Goal: Task Accomplishment & Management: Use online tool/utility

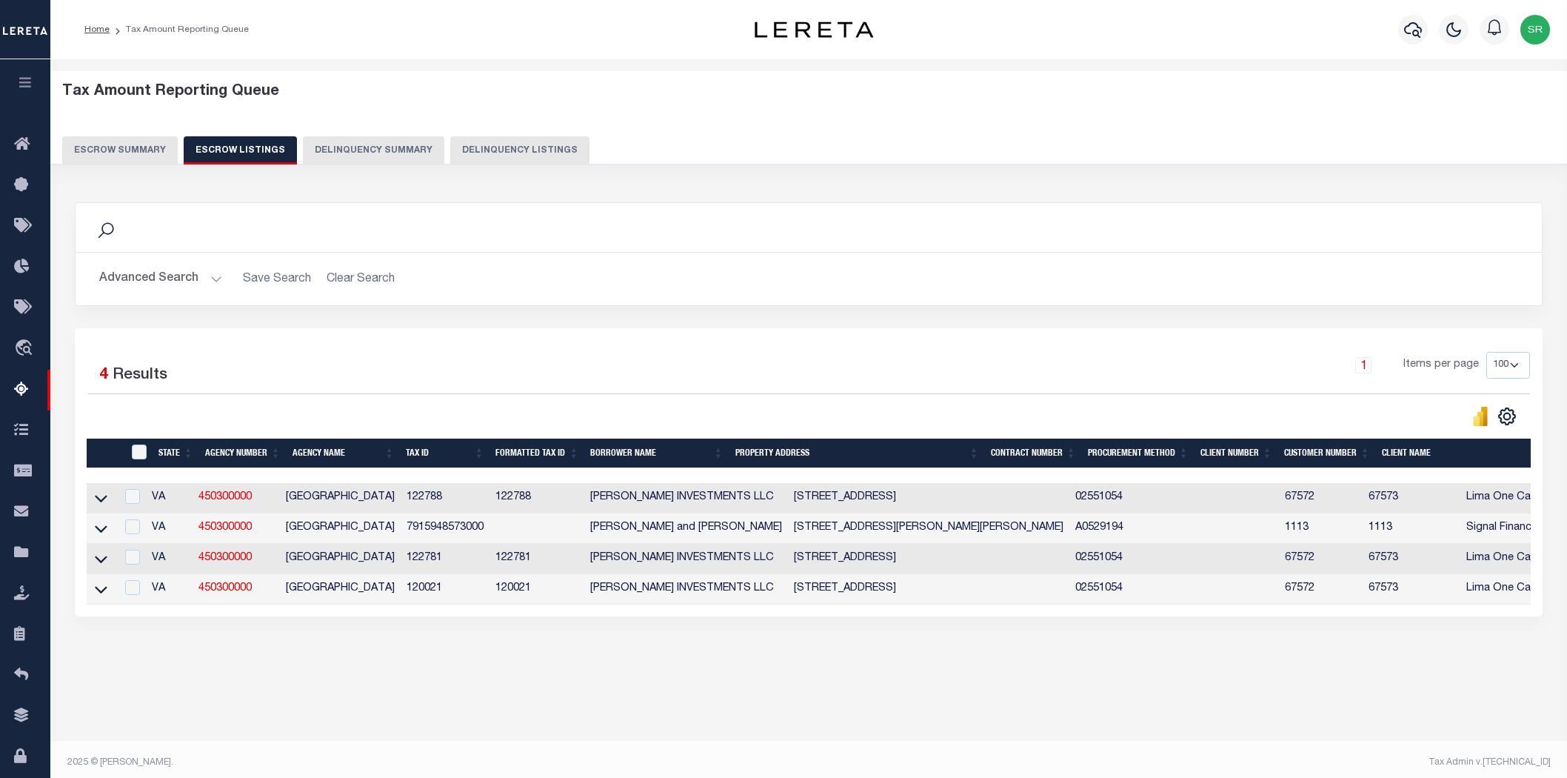
select select "100"
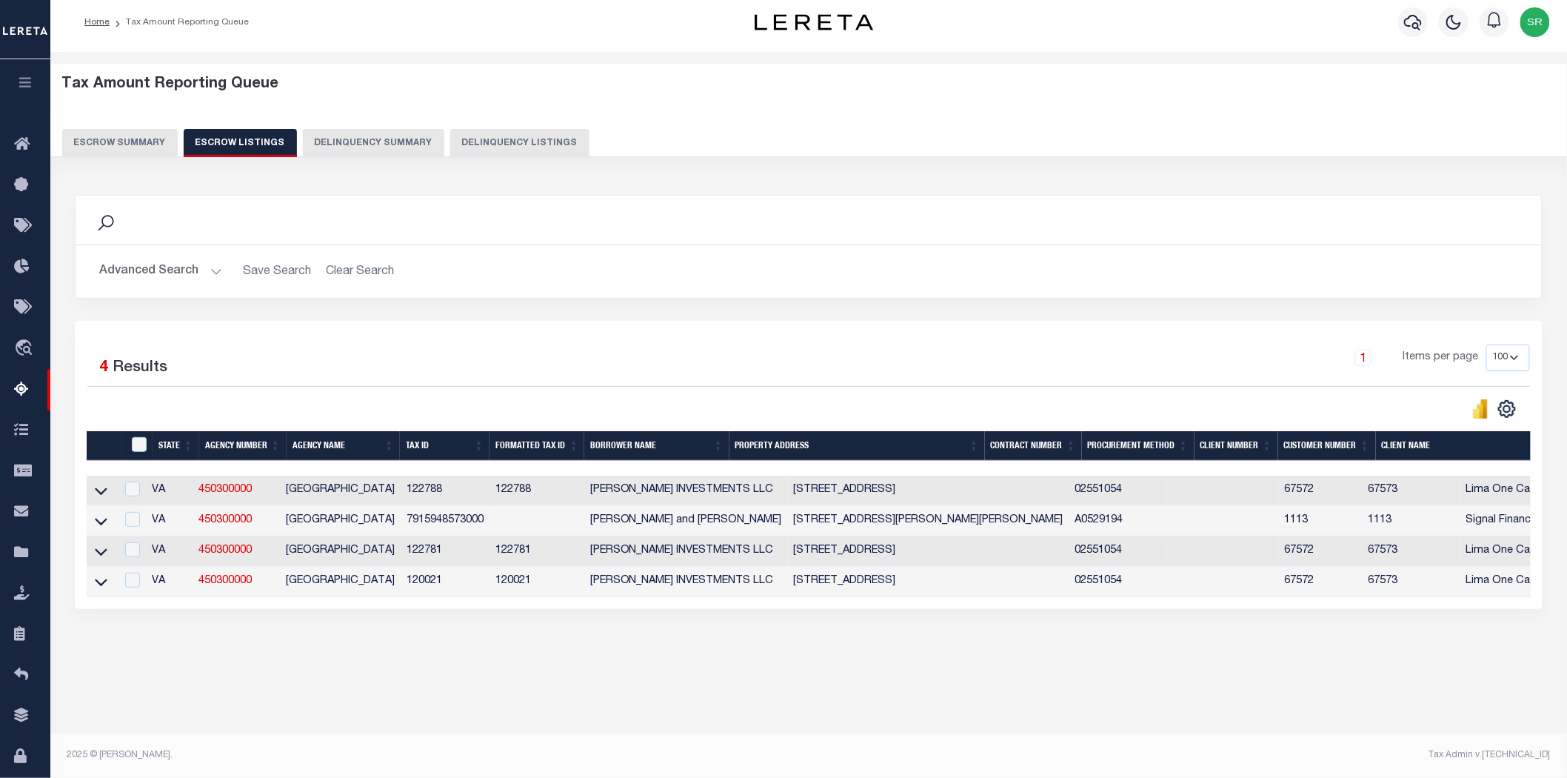
click at [456, 307] on div "Search Advanced Search Save Search Clear Search In In" at bounding box center [809, 258] width 1490 height 126
click at [618, 692] on div "Tax Amount Reporting Queue Escrow Summary Escrow Listings In" at bounding box center [809, 382] width 1508 height 631
drag, startPoint x: 441, startPoint y: 493, endPoint x: 406, endPoint y: 490, distance: 35.7
click at [406, 490] on td "122788" at bounding box center [445, 491] width 89 height 30
checkbox input "true"
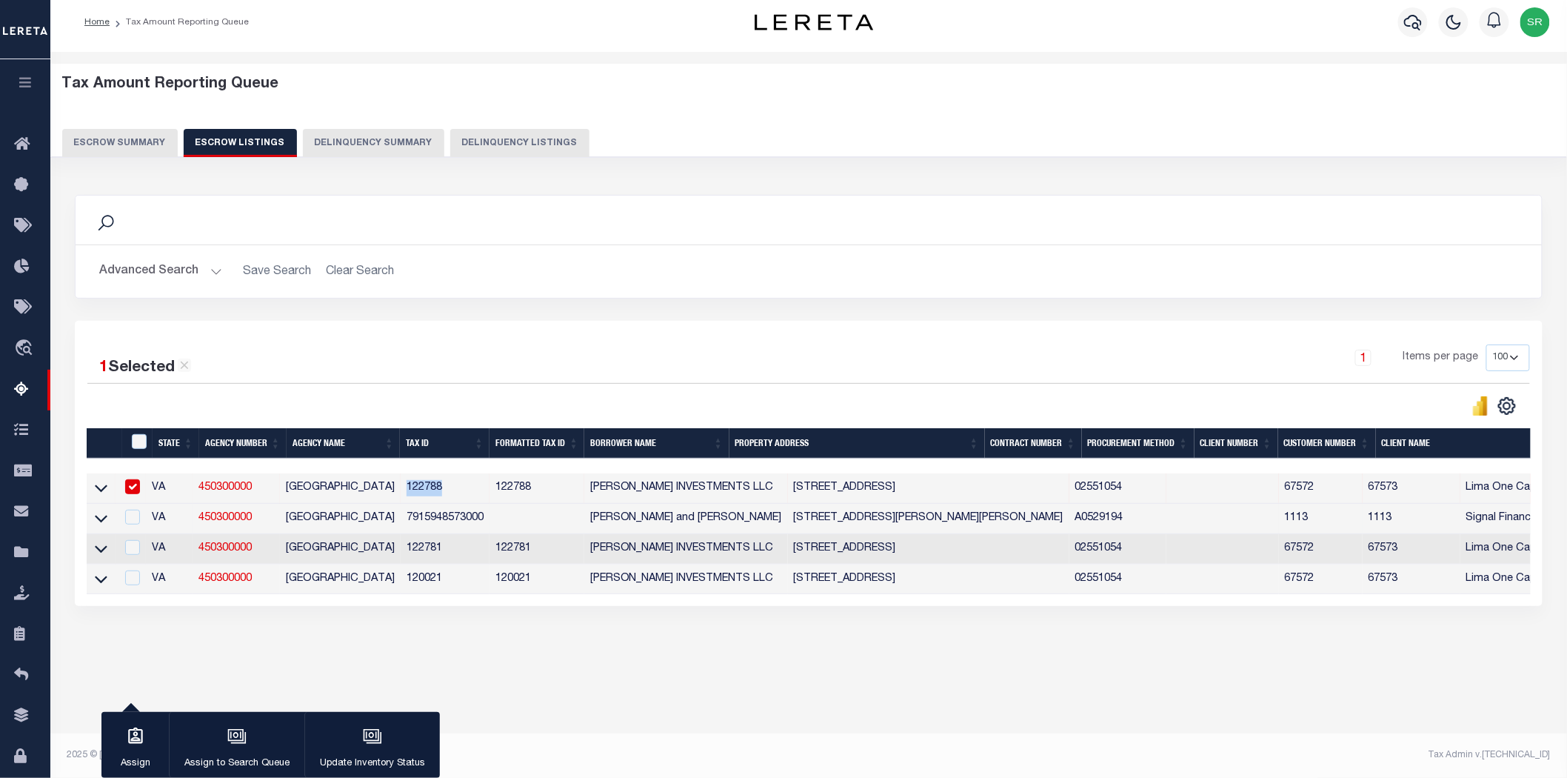
copy td "122788"
drag, startPoint x: 486, startPoint y: 519, endPoint x: 406, endPoint y: 519, distance: 80.0
click at [406, 519] on td "7915948573000" at bounding box center [445, 519] width 89 height 30
checkbox input "true"
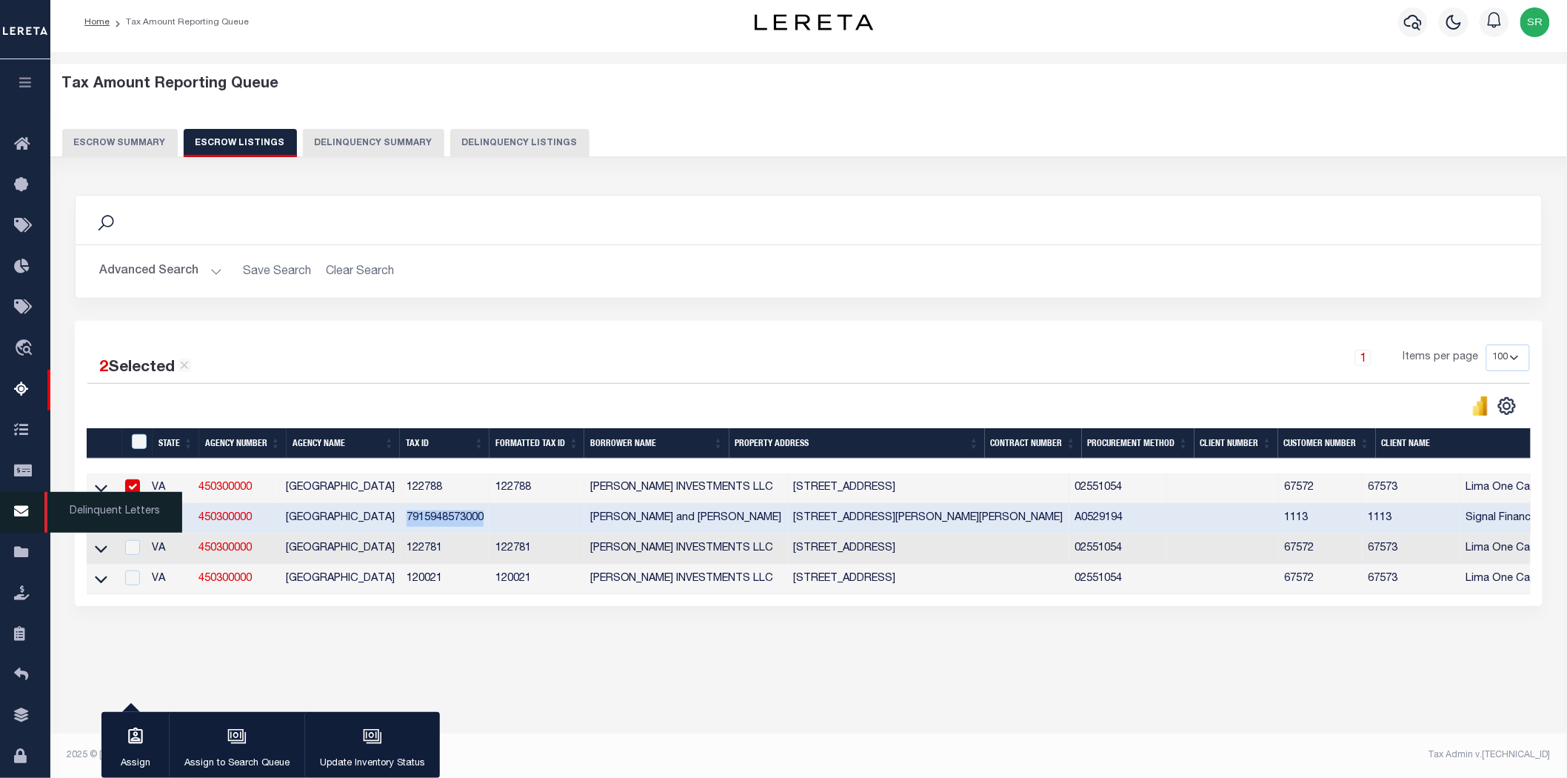
copy td "7915948573000"
drag, startPoint x: 445, startPoint y: 550, endPoint x: 390, endPoint y: 545, distance: 55.7
click at [390, 545] on tr "VA 450300000 FAUQUIER COUNTY 122781 122781 [PERSON_NAME] INVESTMENTS LLC [STREE…" at bounding box center [1132, 549] width 2090 height 30
copy tr "122781"
drag, startPoint x: 455, startPoint y: 588, endPoint x: 401, endPoint y: 584, distance: 54.3
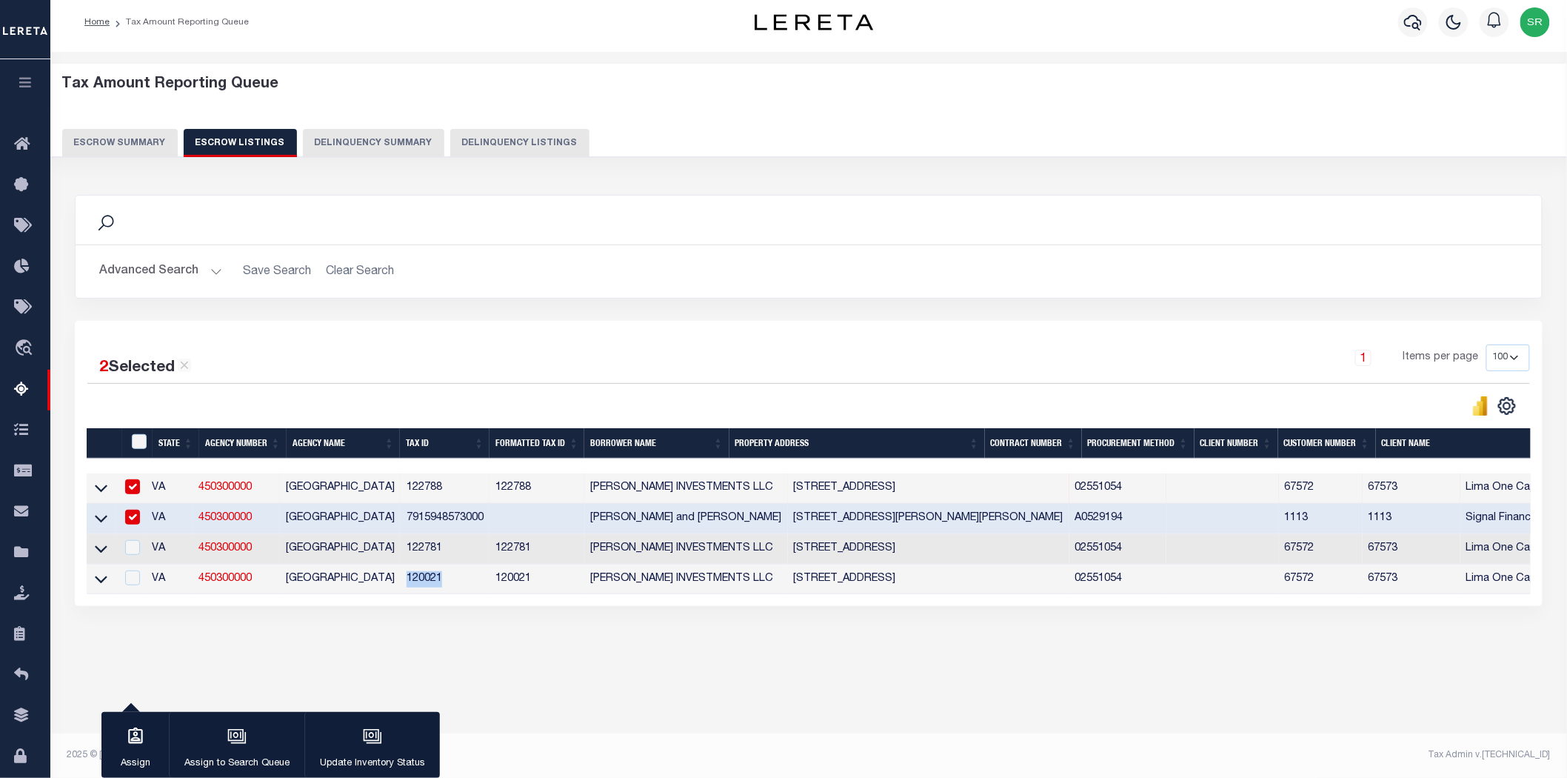
click at [401, 584] on td "120021" at bounding box center [445, 579] width 89 height 30
checkbox input "true"
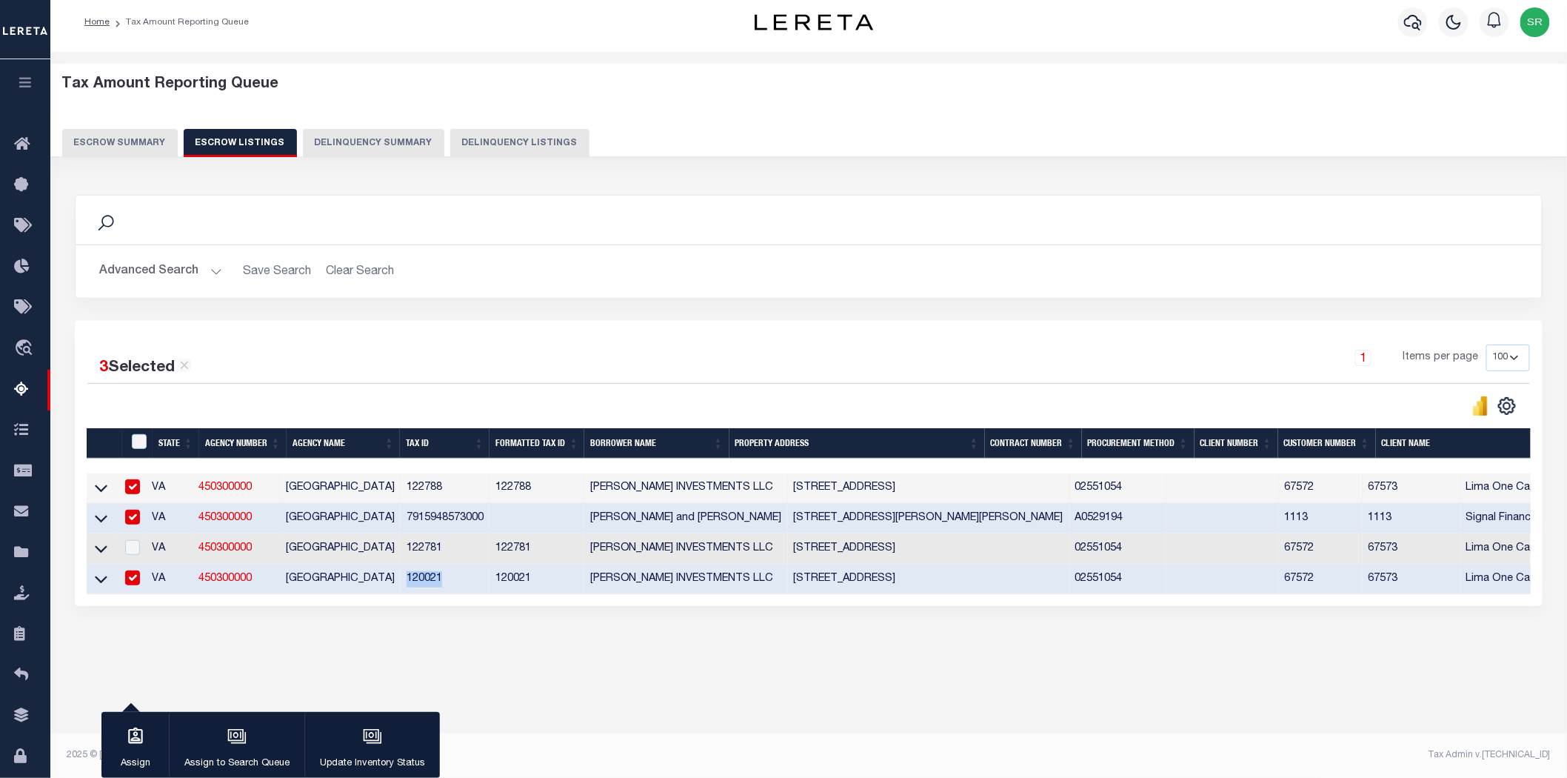
copy td "120021"
click at [139, 139] on button "Escrow Summary" at bounding box center [120, 143] width 116 height 28
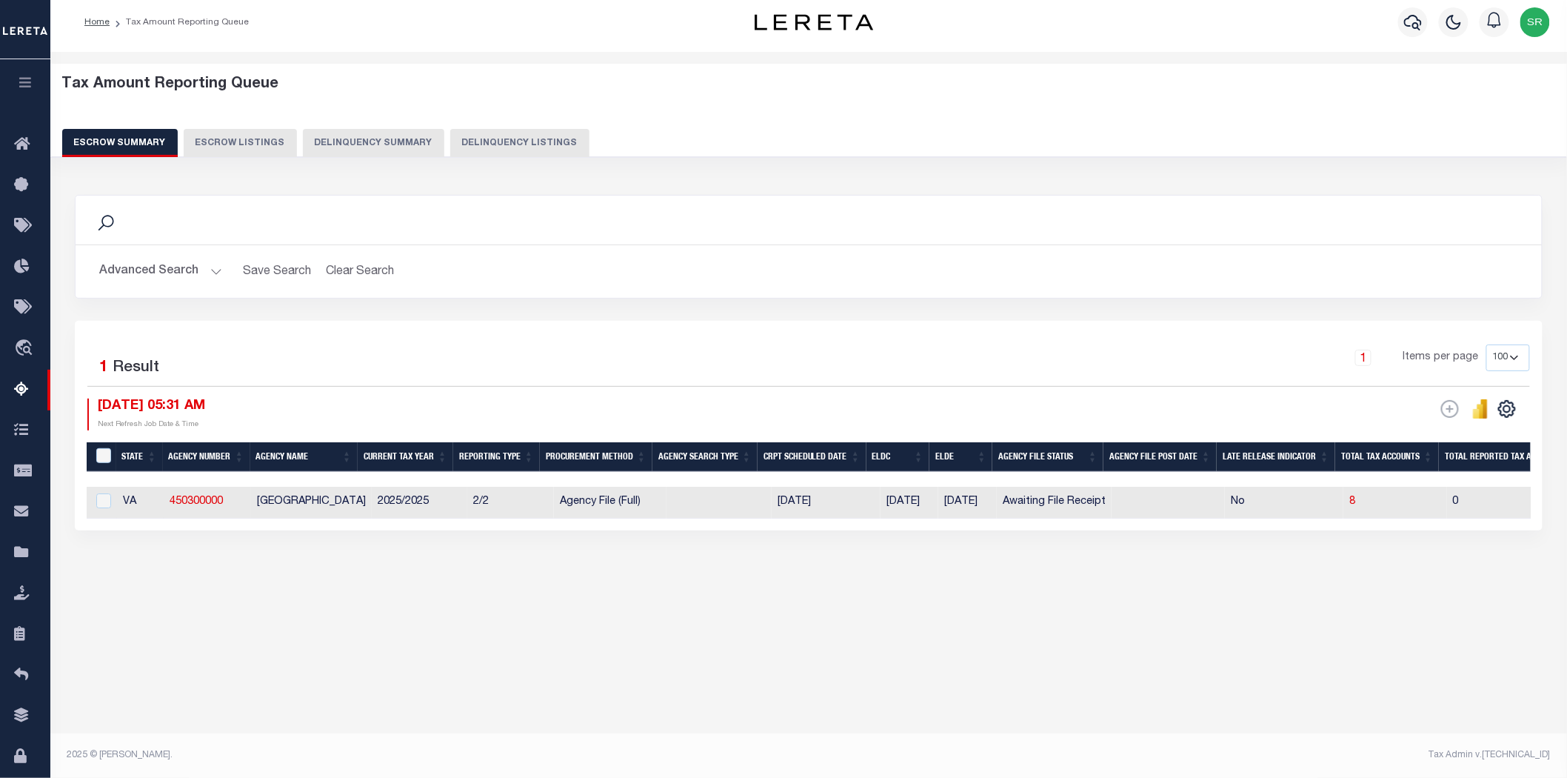
click at [139, 139] on button "Escrow Summary" at bounding box center [120, 143] width 116 height 28
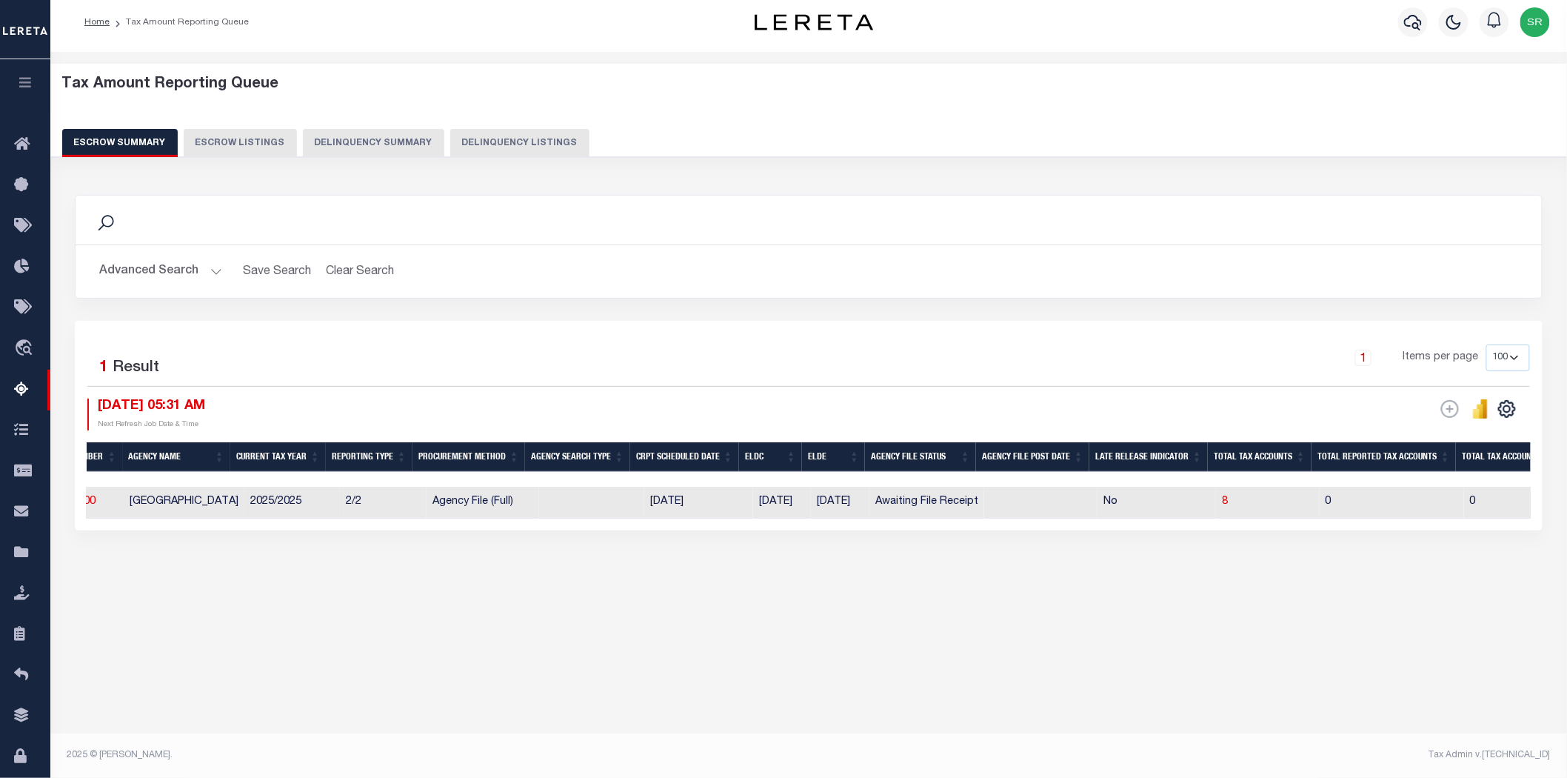
scroll to position [0, 0]
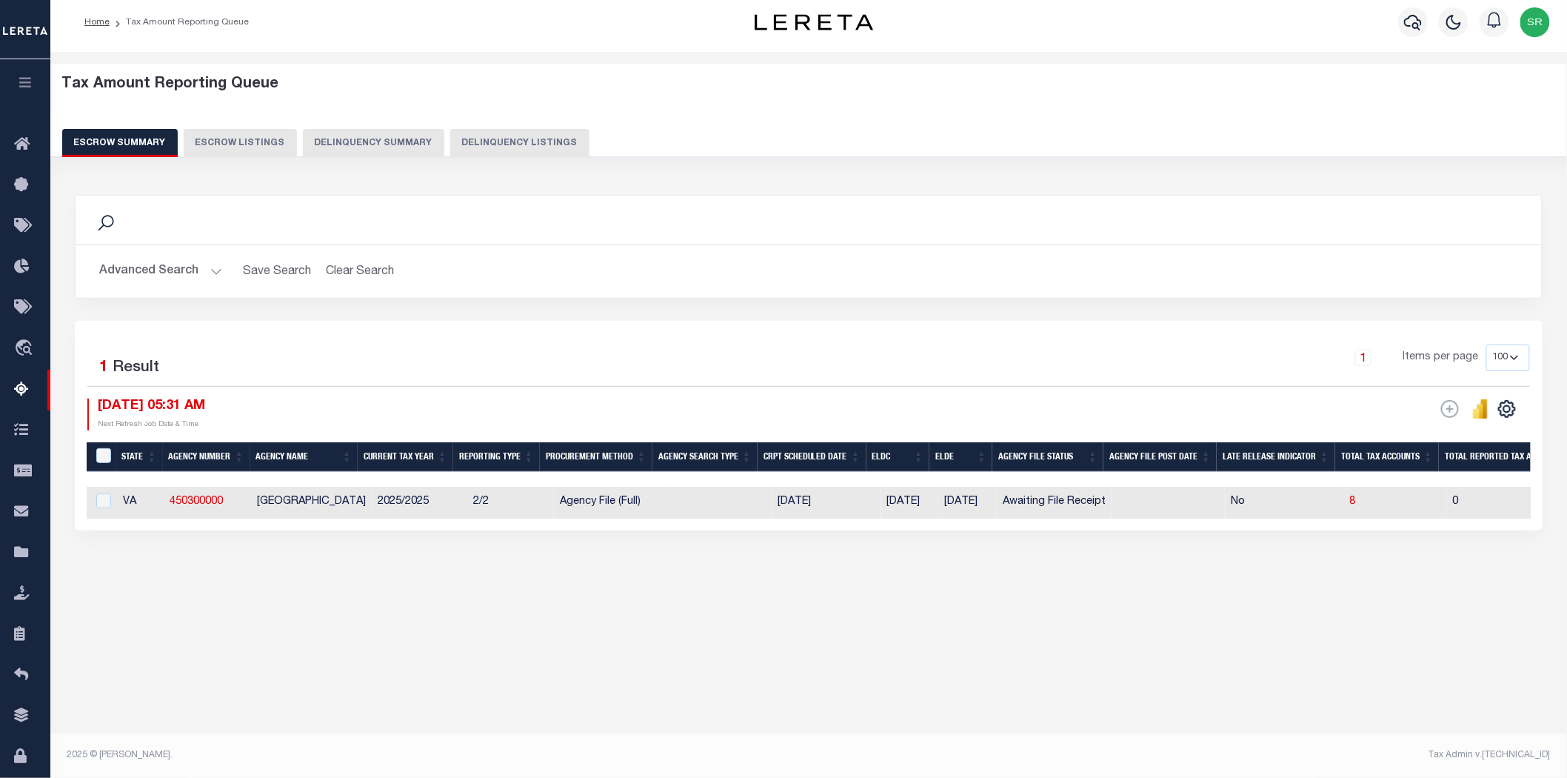
click at [216, 270] on button "Advanced Search" at bounding box center [160, 271] width 123 height 29
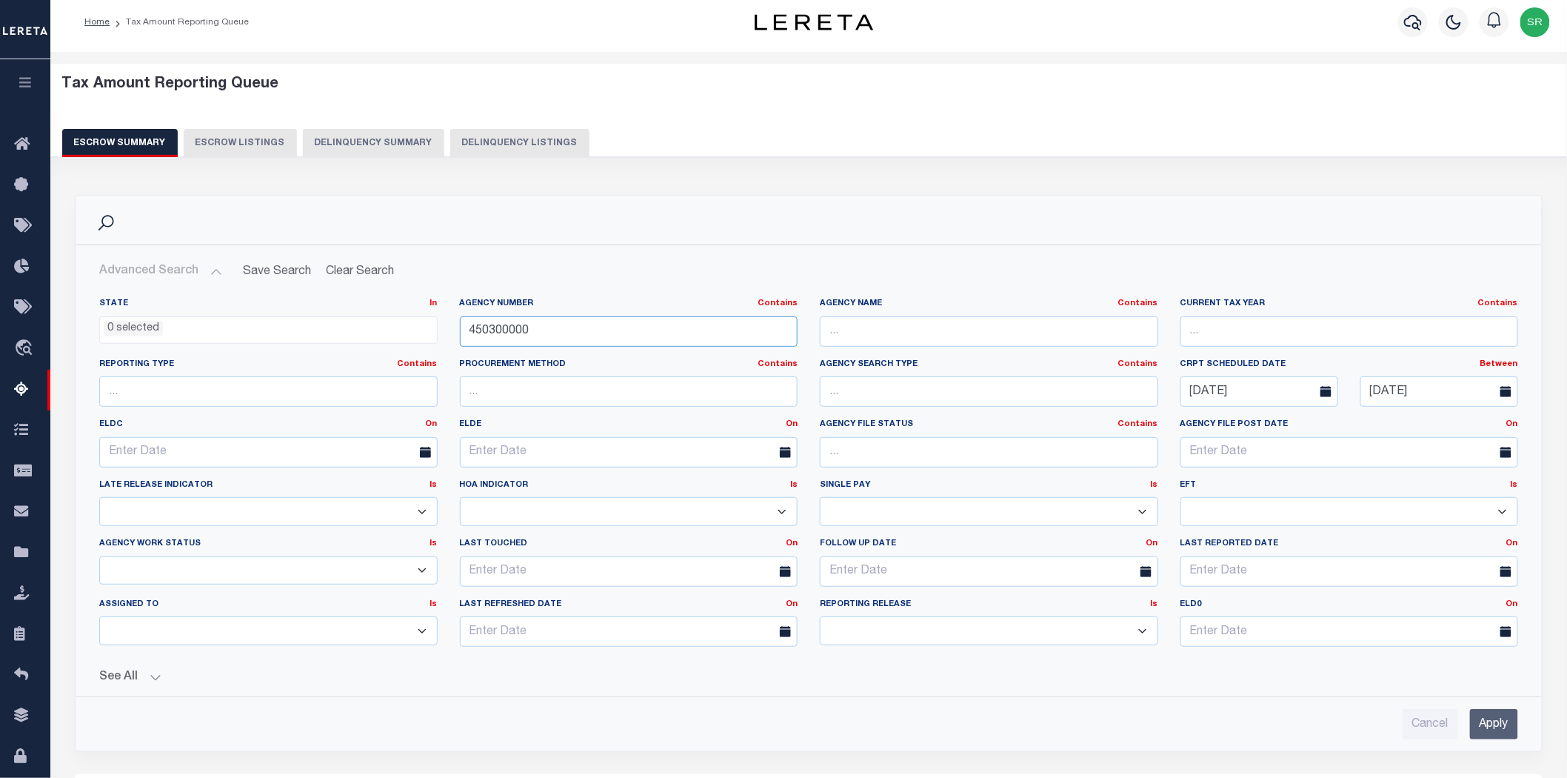
drag, startPoint x: 552, startPoint y: 339, endPoint x: 433, endPoint y: 336, distance: 118.6
click at [433, 336] on div "State In In AK AL AR AZ CA CO CT DC DE FL GA GU HI IA ID IL IN KS [GEOGRAPHIC_D…" at bounding box center [808, 478] width 1441 height 361
paste input "290080208"
type input "290080208"
click at [1497, 714] on input "Apply" at bounding box center [1494, 724] width 48 height 30
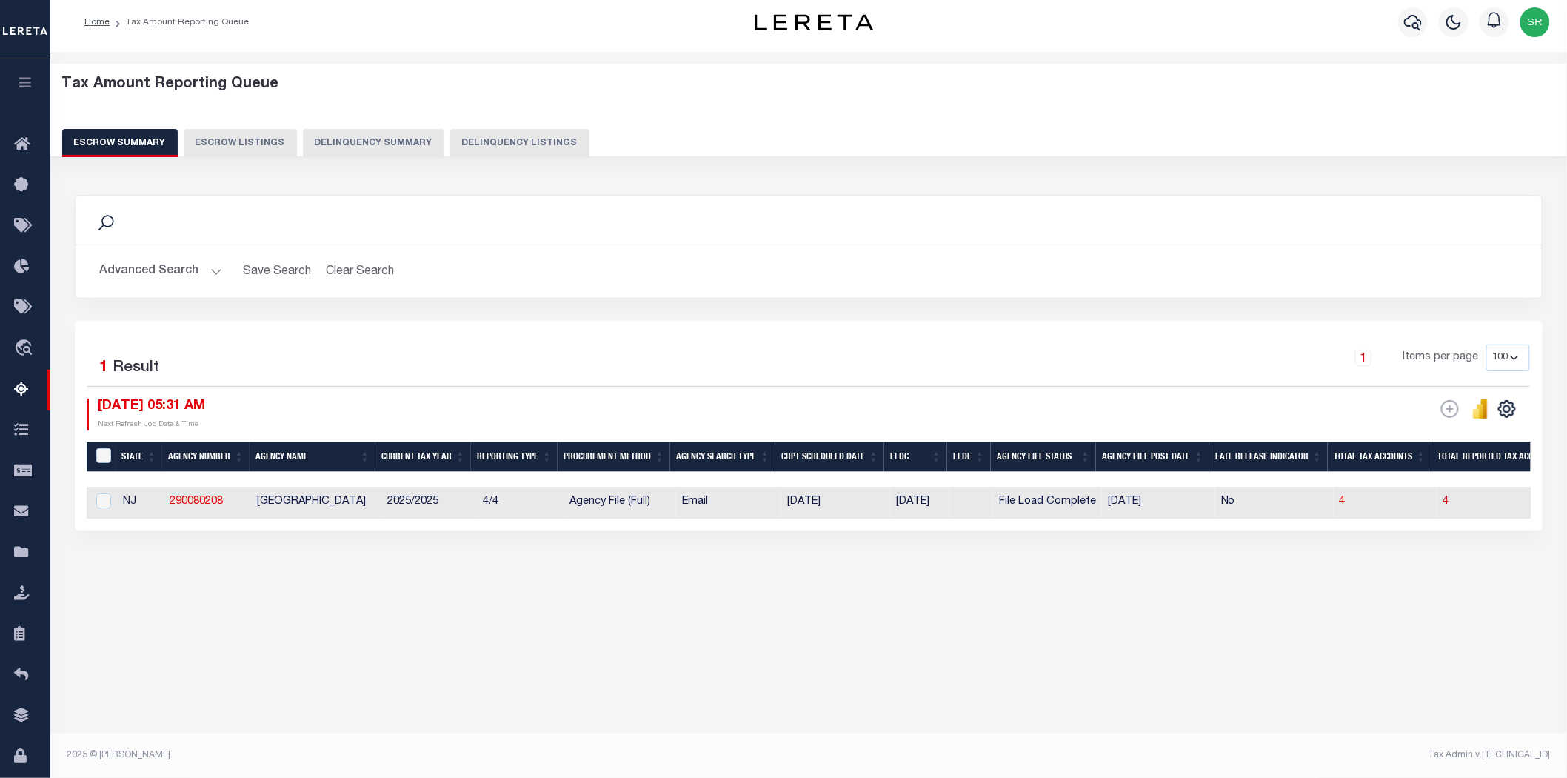
click at [526, 727] on div "Tax Amount Reporting Queue Escrow Summary Escrow Listings In" at bounding box center [808, 402] width 1517 height 700
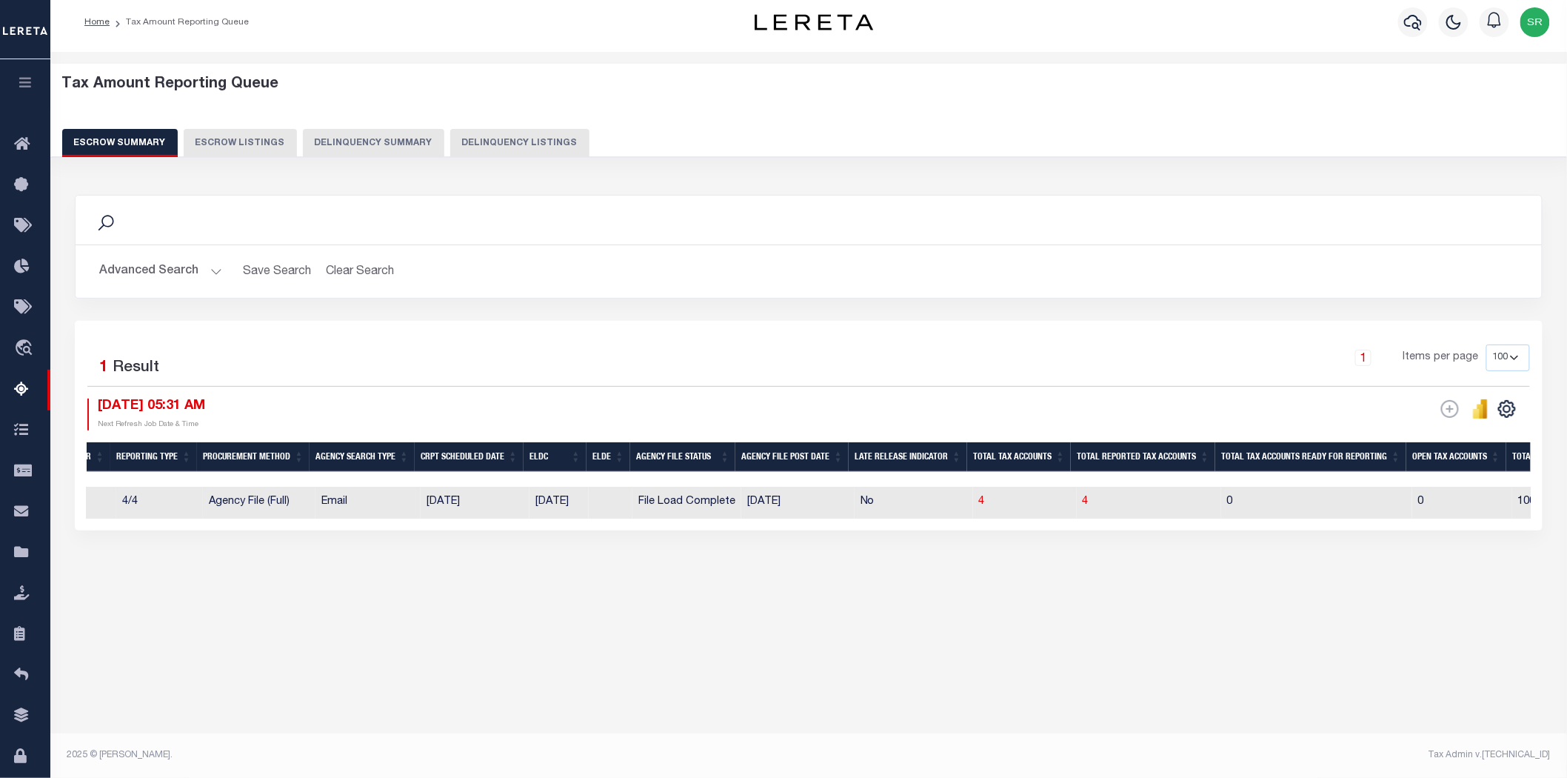
scroll to position [0, 364]
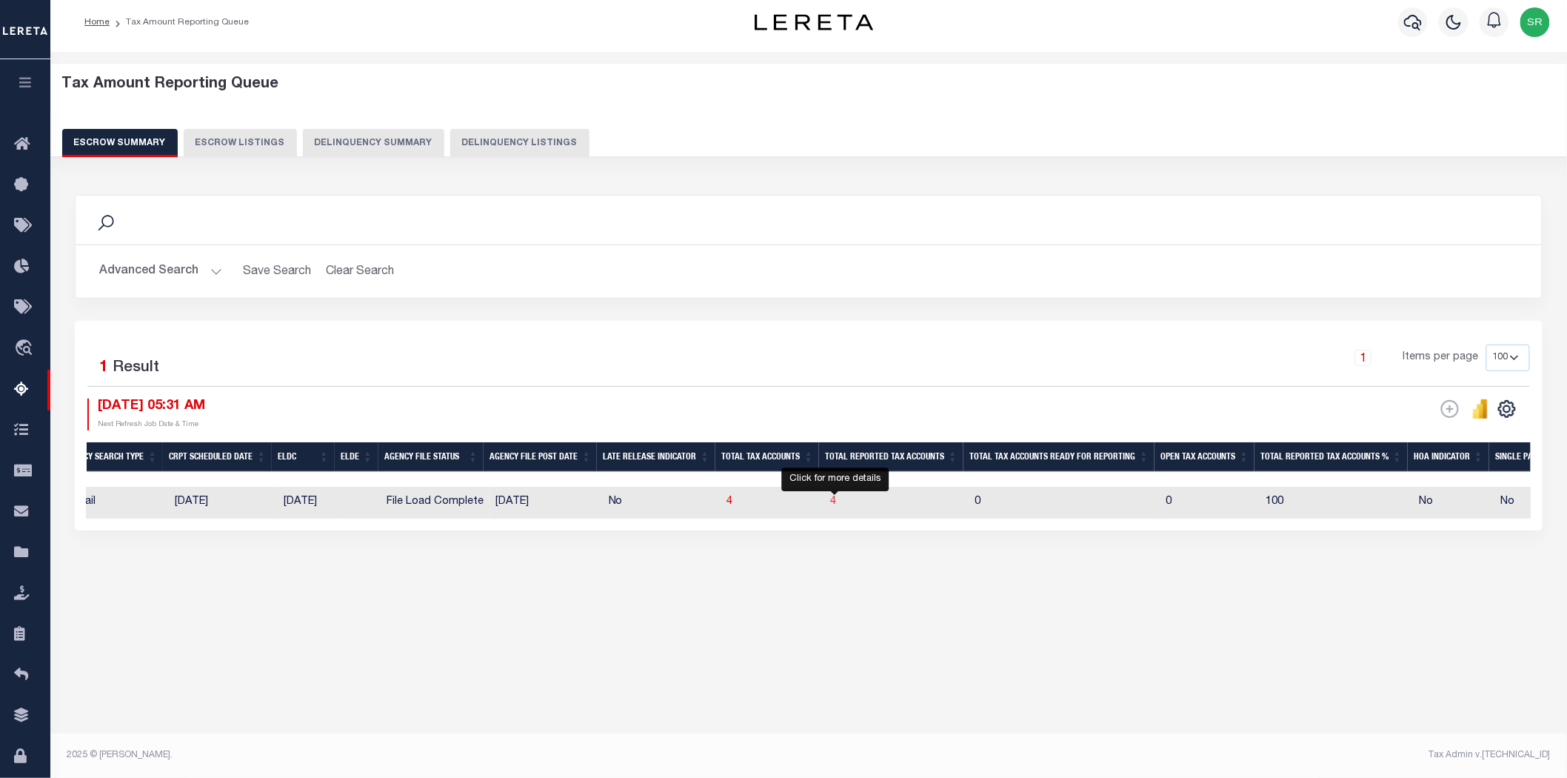
click at [833, 499] on span "4" at bounding box center [834, 501] width 6 height 10
select select "100"
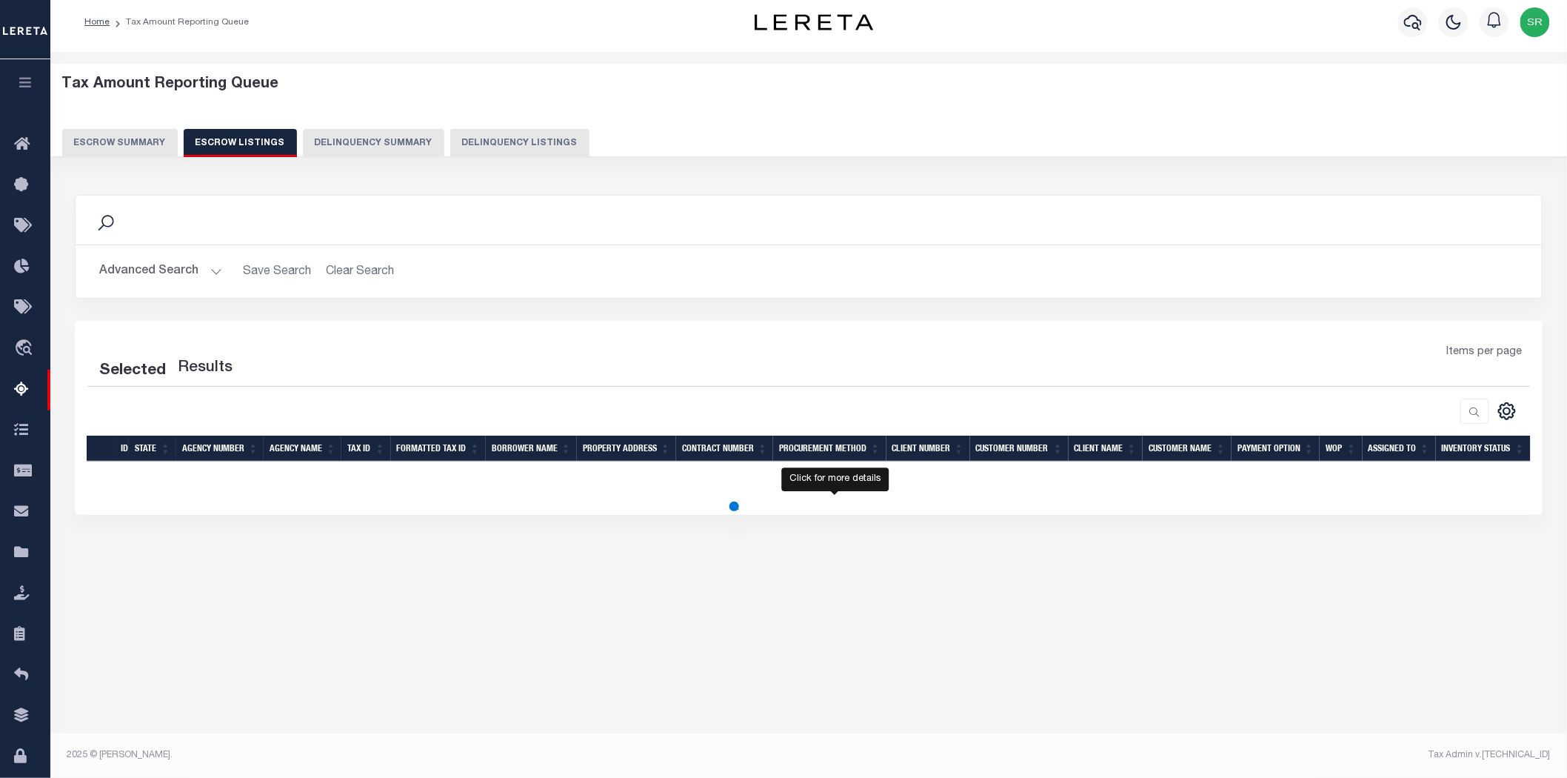
select select "100"
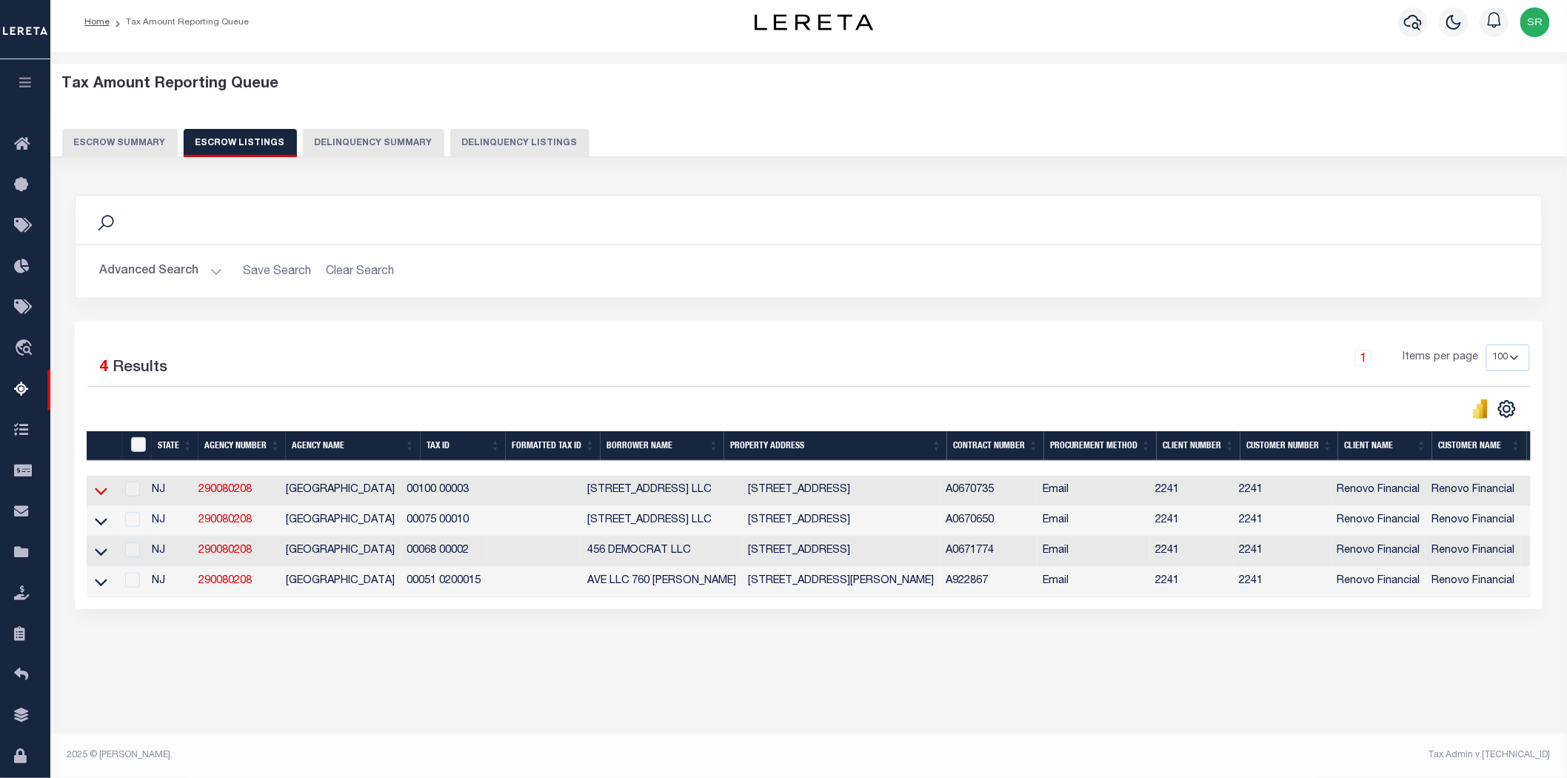
click at [99, 491] on icon at bounding box center [101, 491] width 13 height 16
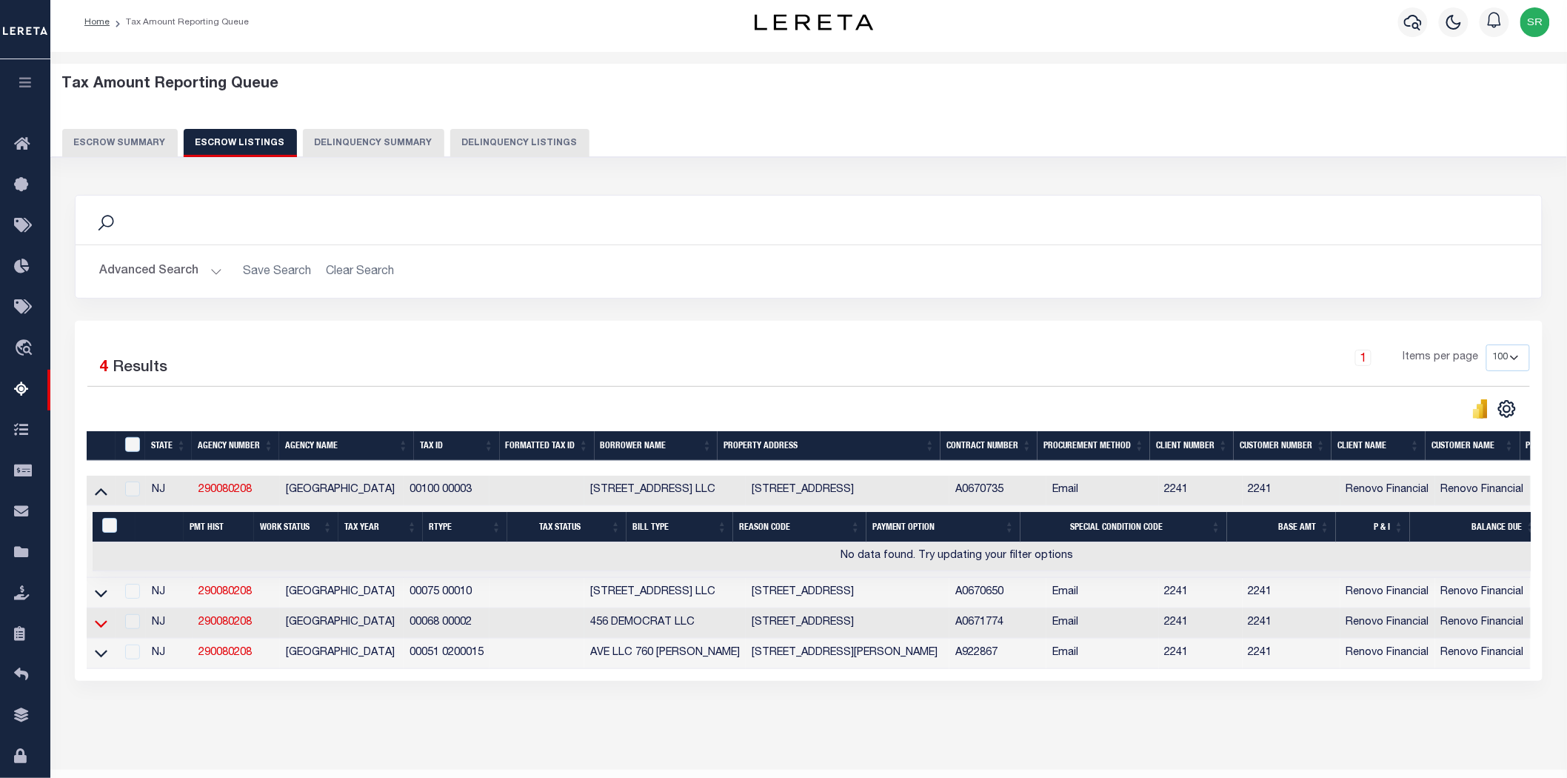
click at [101, 621] on icon at bounding box center [101, 624] width 13 height 16
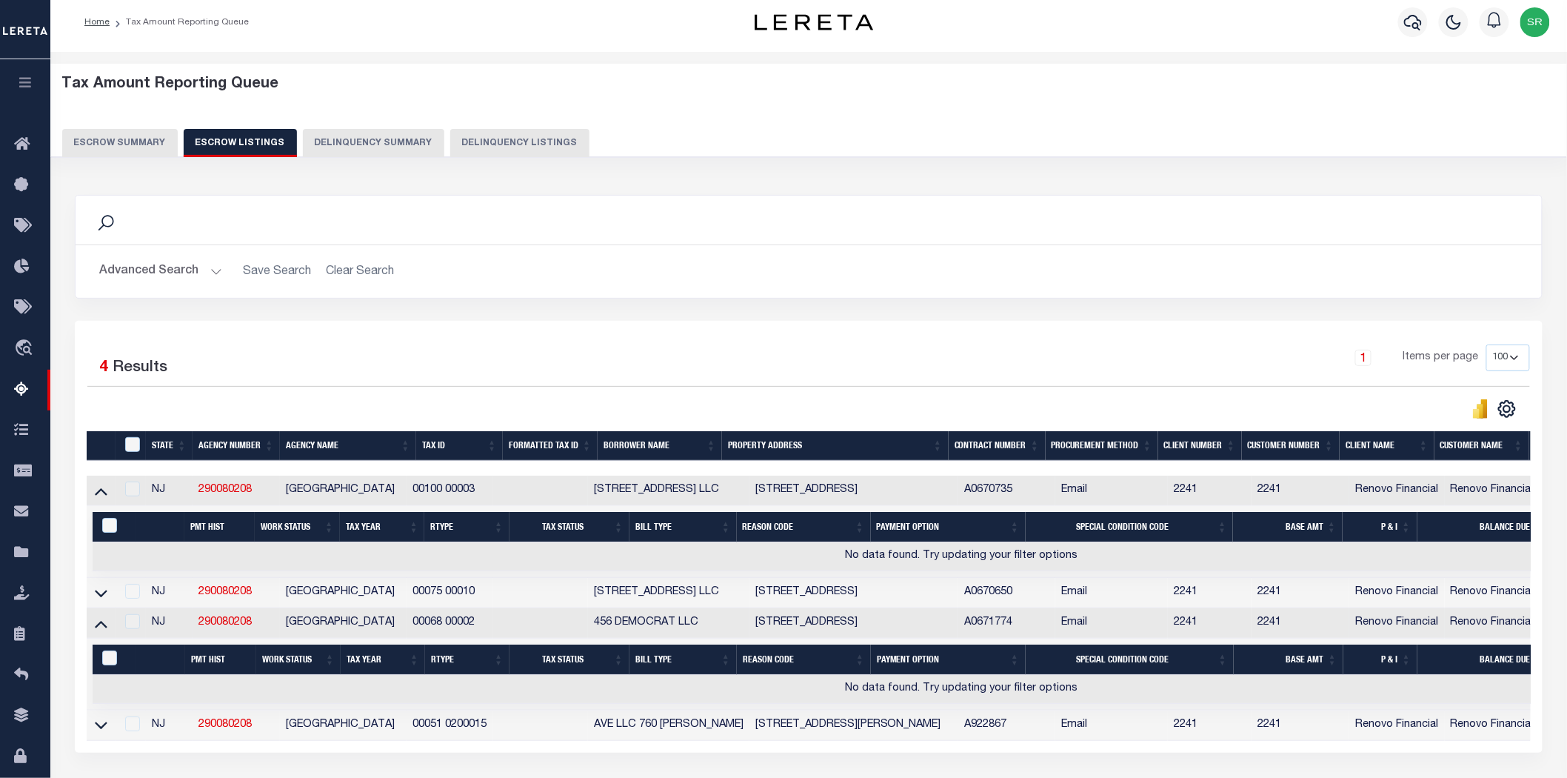
click at [632, 268] on h2 "Advanced Search Save Search Clear Search" at bounding box center [808, 271] width 1443 height 29
click at [150, 144] on button "Escrow Summary" at bounding box center [120, 143] width 116 height 28
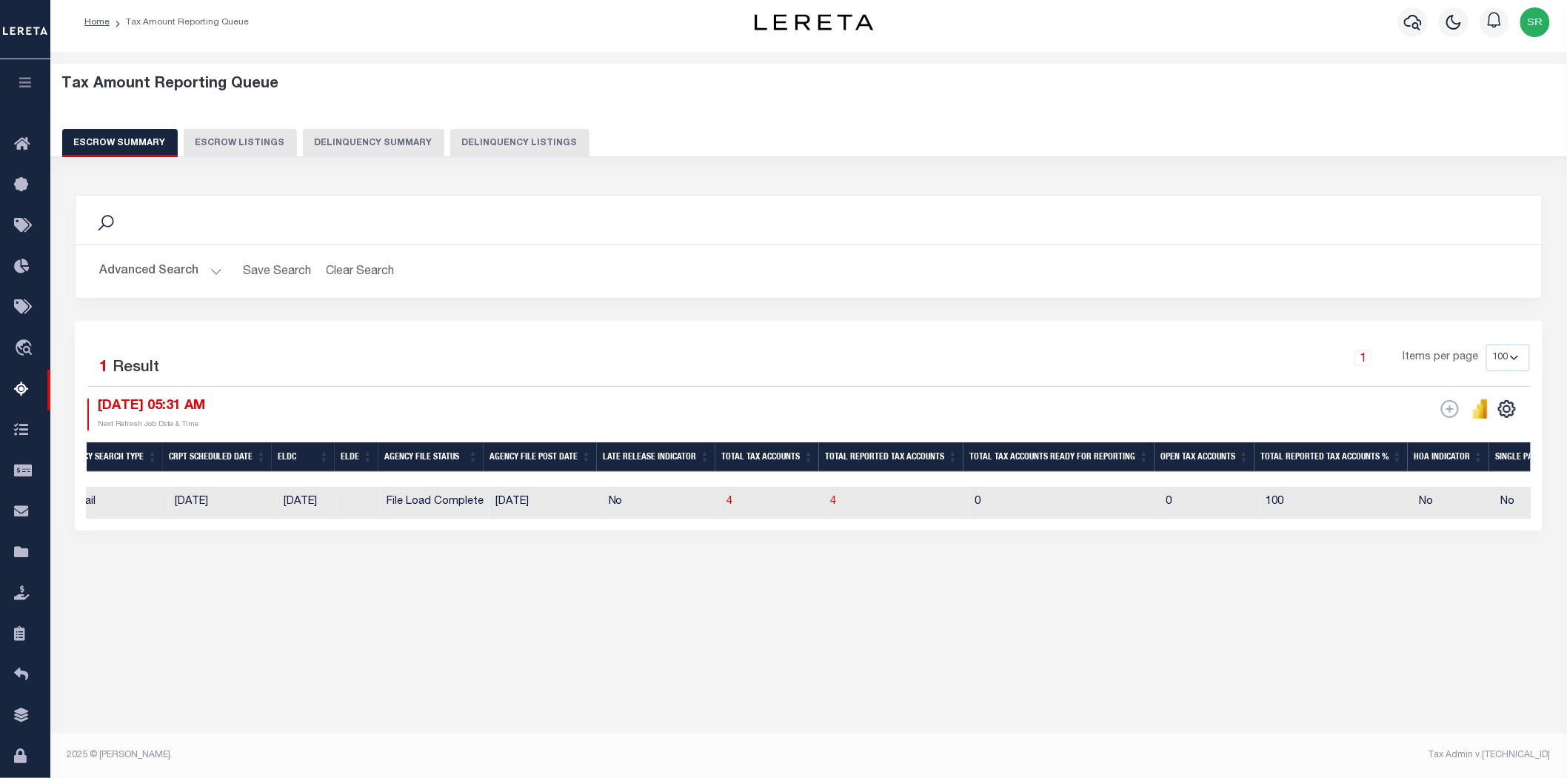
click at [150, 144] on button "Escrow Summary" at bounding box center [120, 143] width 116 height 28
click at [834, 501] on span "4" at bounding box center [834, 501] width 6 height 10
select select "100"
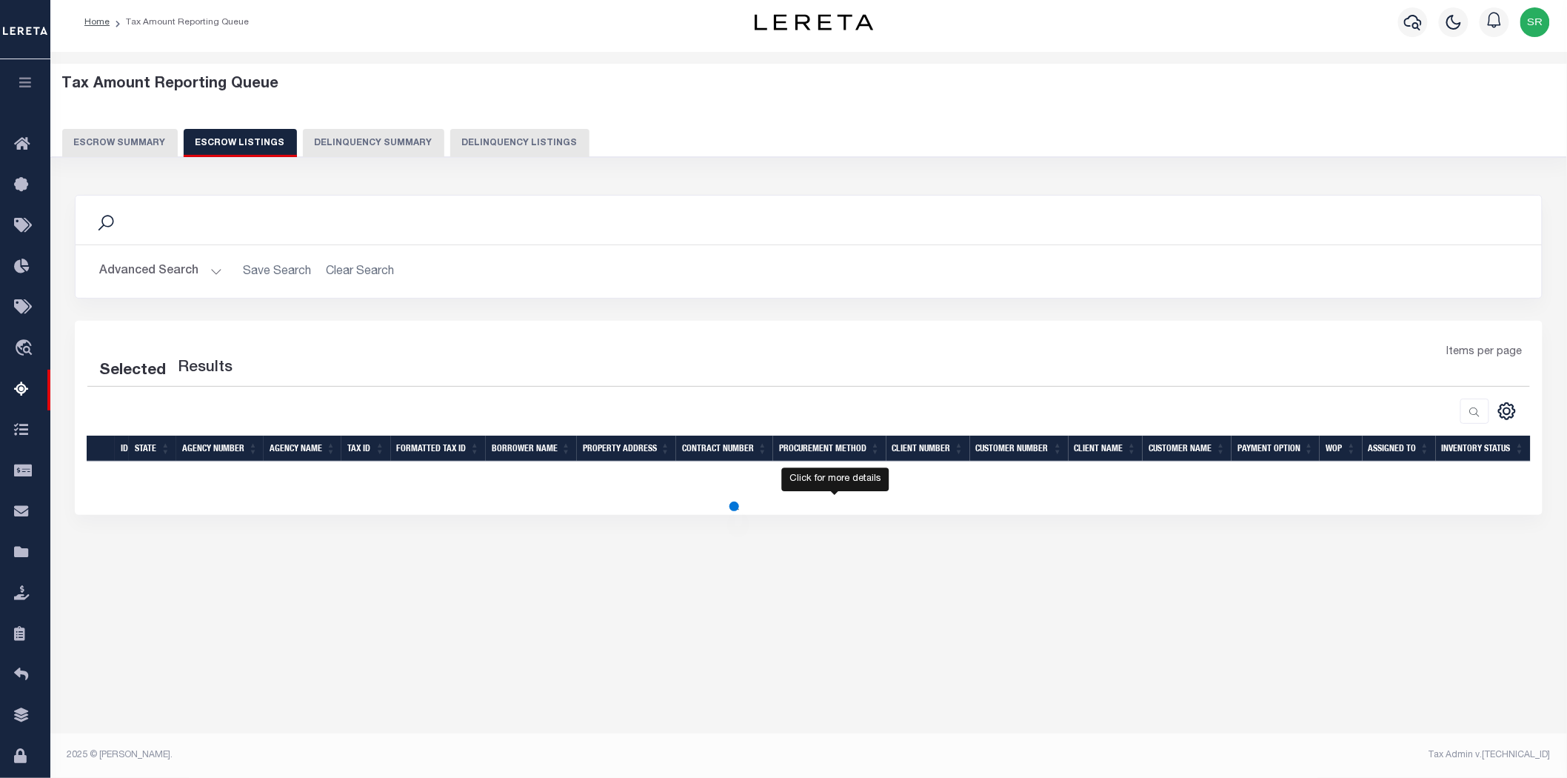
select select "100"
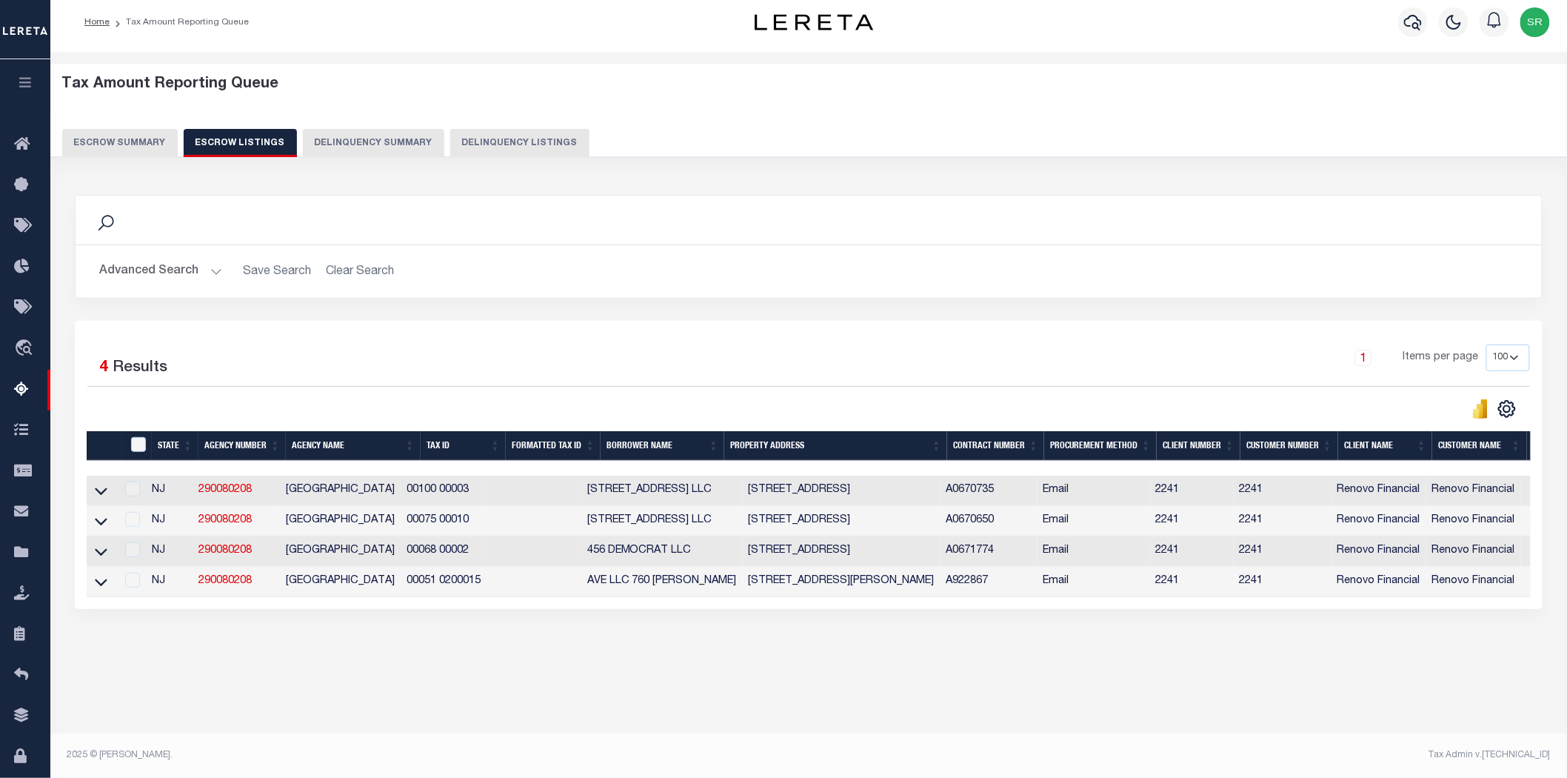
click at [117, 141] on button "Escrow Summary" at bounding box center [120, 143] width 116 height 28
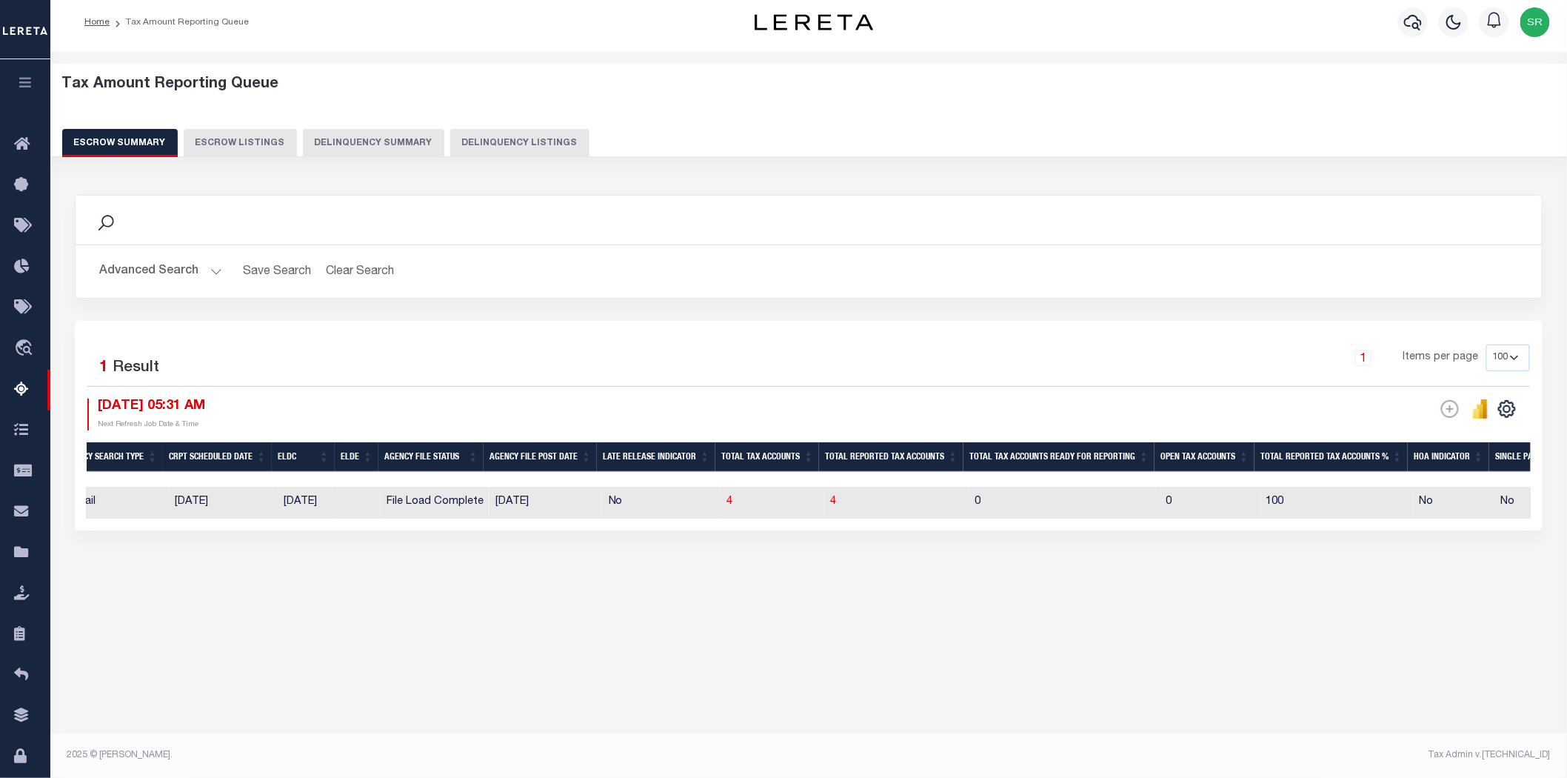
click at [117, 141] on button "Escrow Summary" at bounding box center [120, 143] width 116 height 28
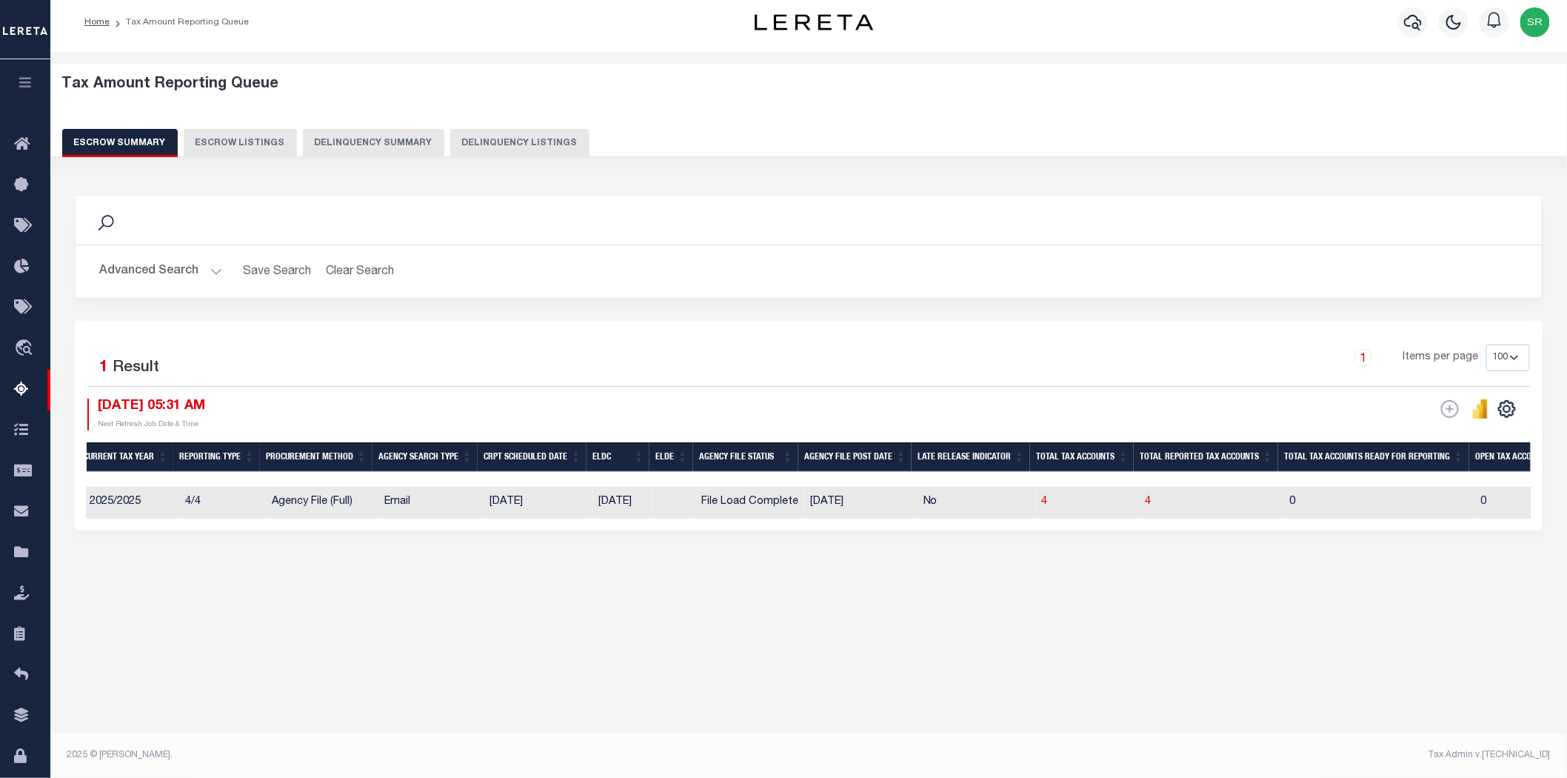
scroll to position [0, 186]
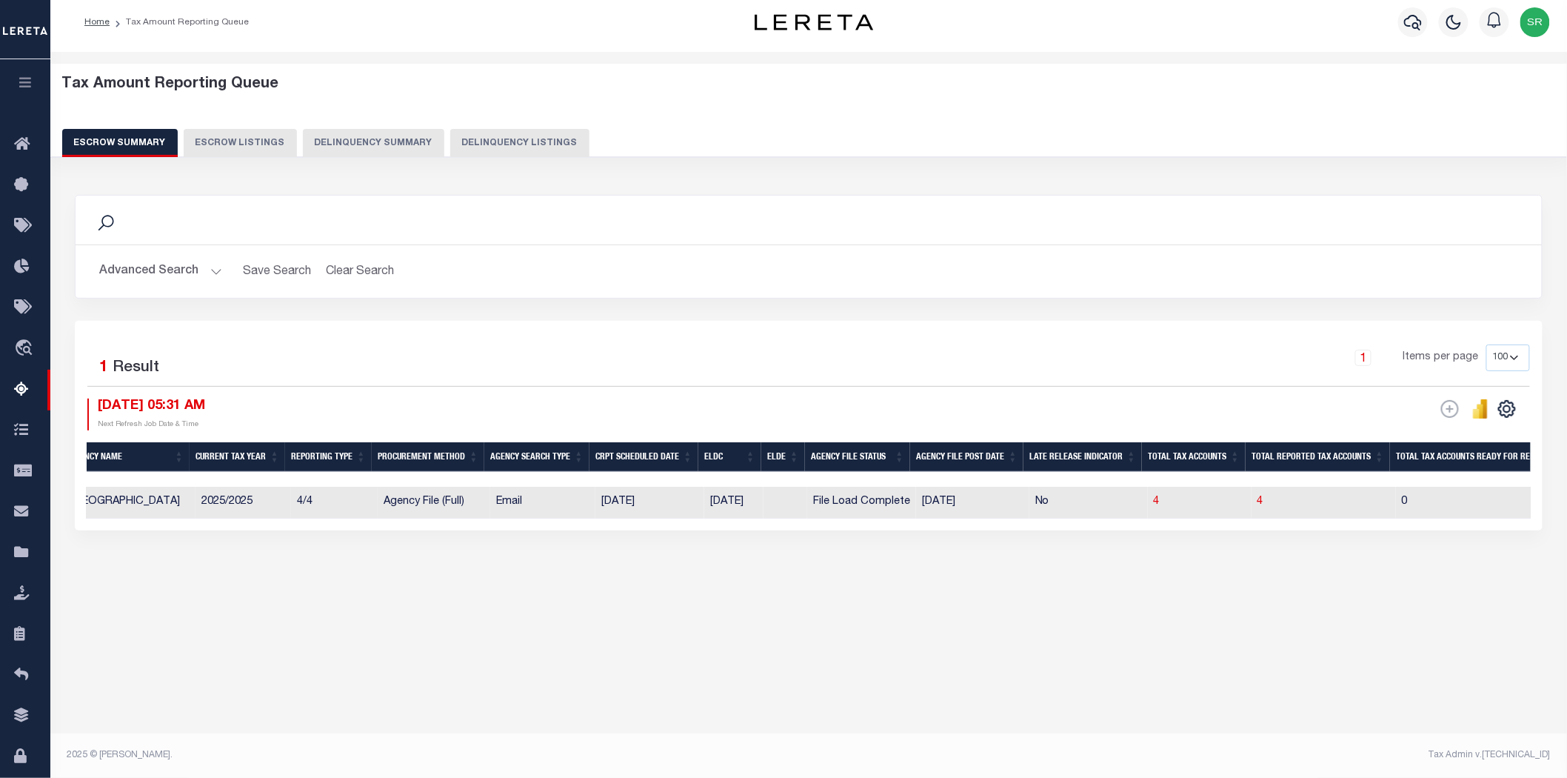
drag, startPoint x: 487, startPoint y: 583, endPoint x: 228, endPoint y: 564, distance: 260.0
click at [228, 564] on div "Tax Amount Reporting Queue Escrow Summary Escrow Listings In" at bounding box center [809, 343] width 1508 height 553
click at [211, 279] on button "Advanced Search" at bounding box center [160, 271] width 123 height 29
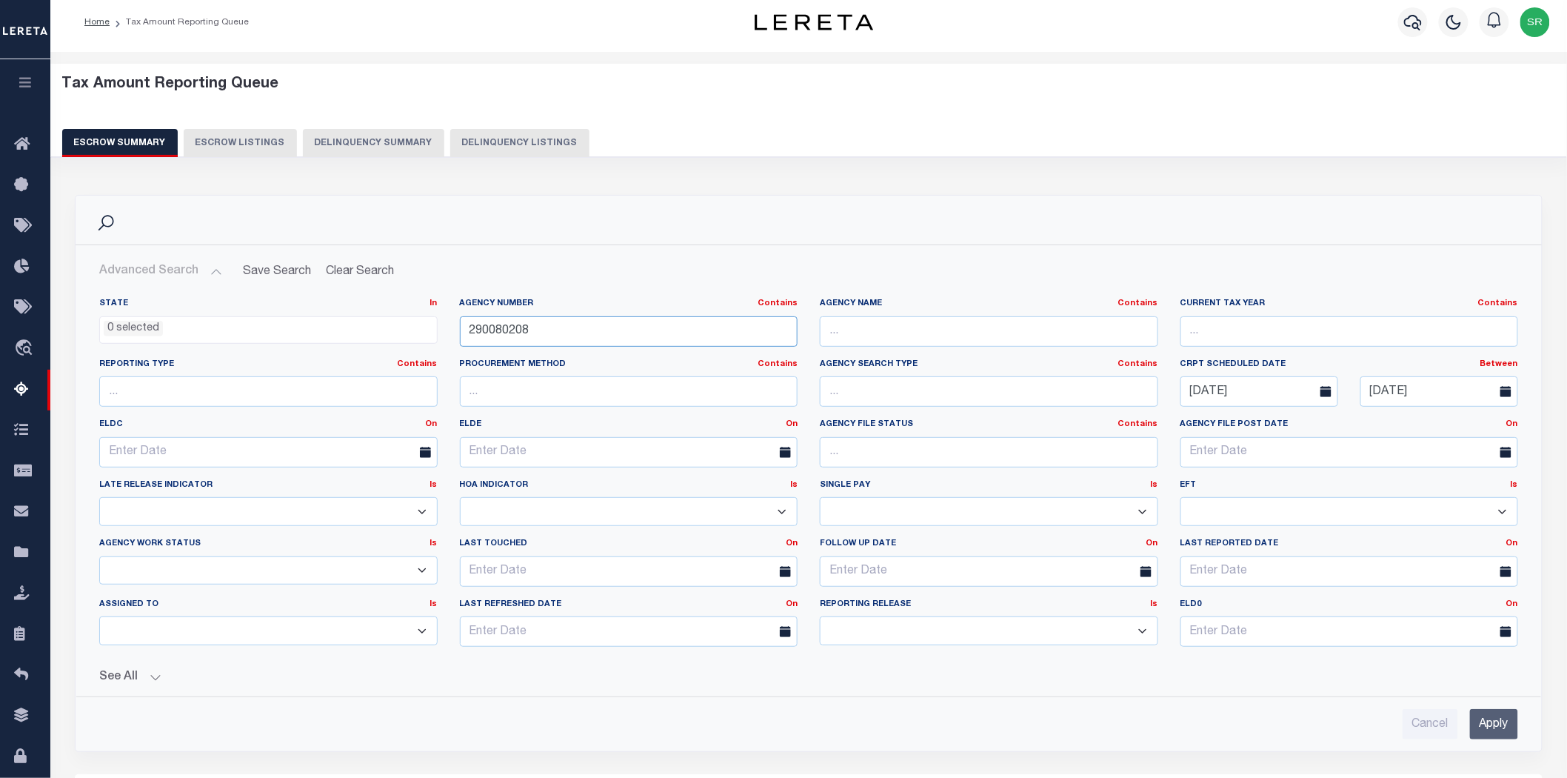
drag, startPoint x: 550, startPoint y: 324, endPoint x: 419, endPoint y: 335, distance: 131.5
click at [419, 335] on div "State In In AK AL AR AZ CA CO CT DC DE FL GA GU HI IA ID IL IN KS [GEOGRAPHIC_D…" at bounding box center [808, 478] width 1441 height 361
paste input "30219"
type input "290030219"
click at [1493, 727] on input "Apply" at bounding box center [1494, 724] width 48 height 30
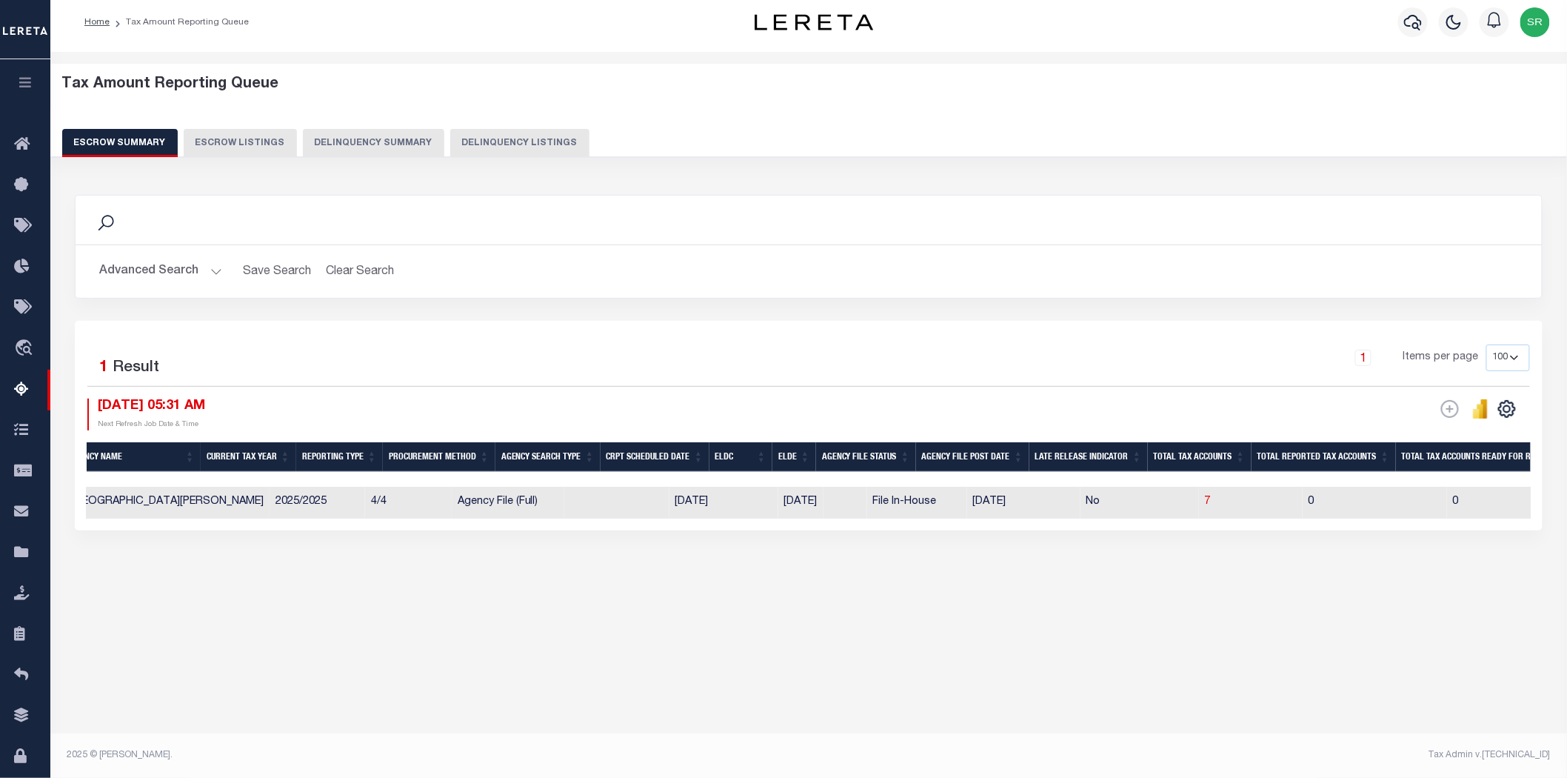
click at [869, 722] on div "Tax Amount Reporting Queue Escrow Summary Escrow Listings In" at bounding box center [808, 402] width 1517 height 700
drag, startPoint x: 567, startPoint y: 532, endPoint x: 993, endPoint y: 557, distance: 425.9
click at [993, 557] on div "Search Advanced Search Save Search Clear Search EscrowSummaryGridWrapper_dynami…" at bounding box center [809, 377] width 1488 height 395
click at [958, 608] on div "Tax Amount Reporting Queue Escrow Summary Escrow Listings In" at bounding box center [809, 343] width 1508 height 553
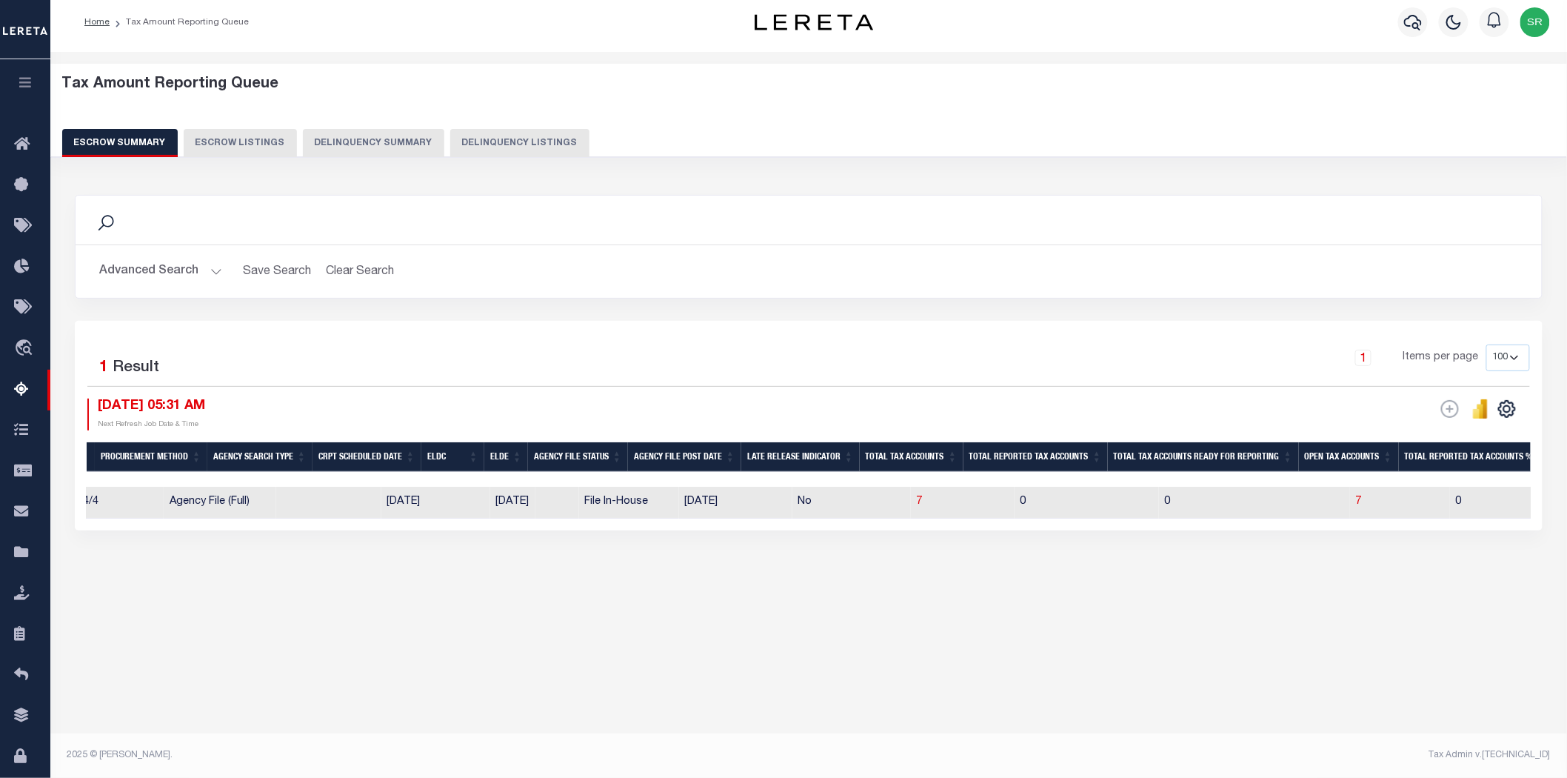
scroll to position [0, 476]
click at [1355, 501] on span "7" at bounding box center [1358, 501] width 6 height 10
select select "100"
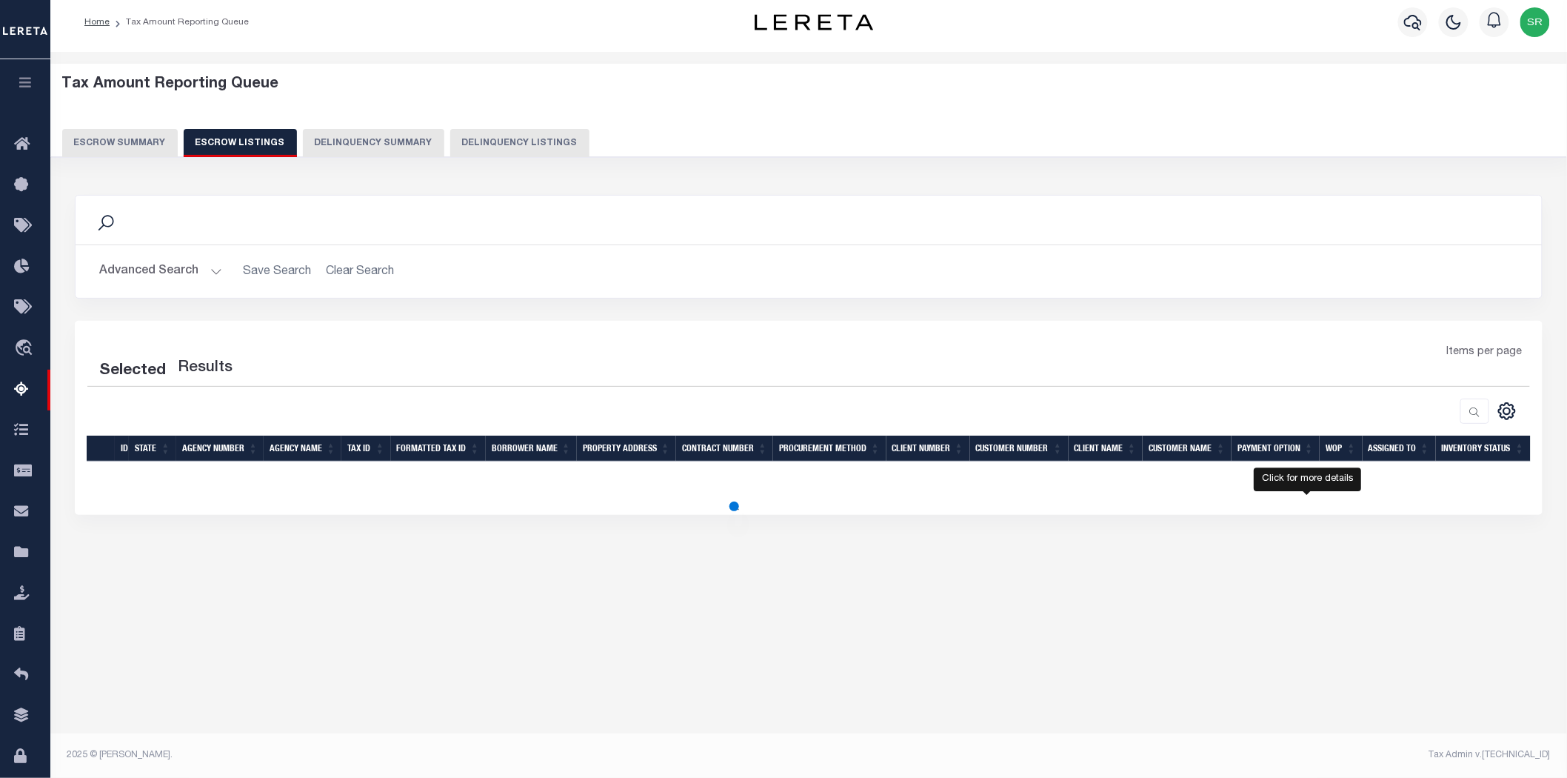
select select "100"
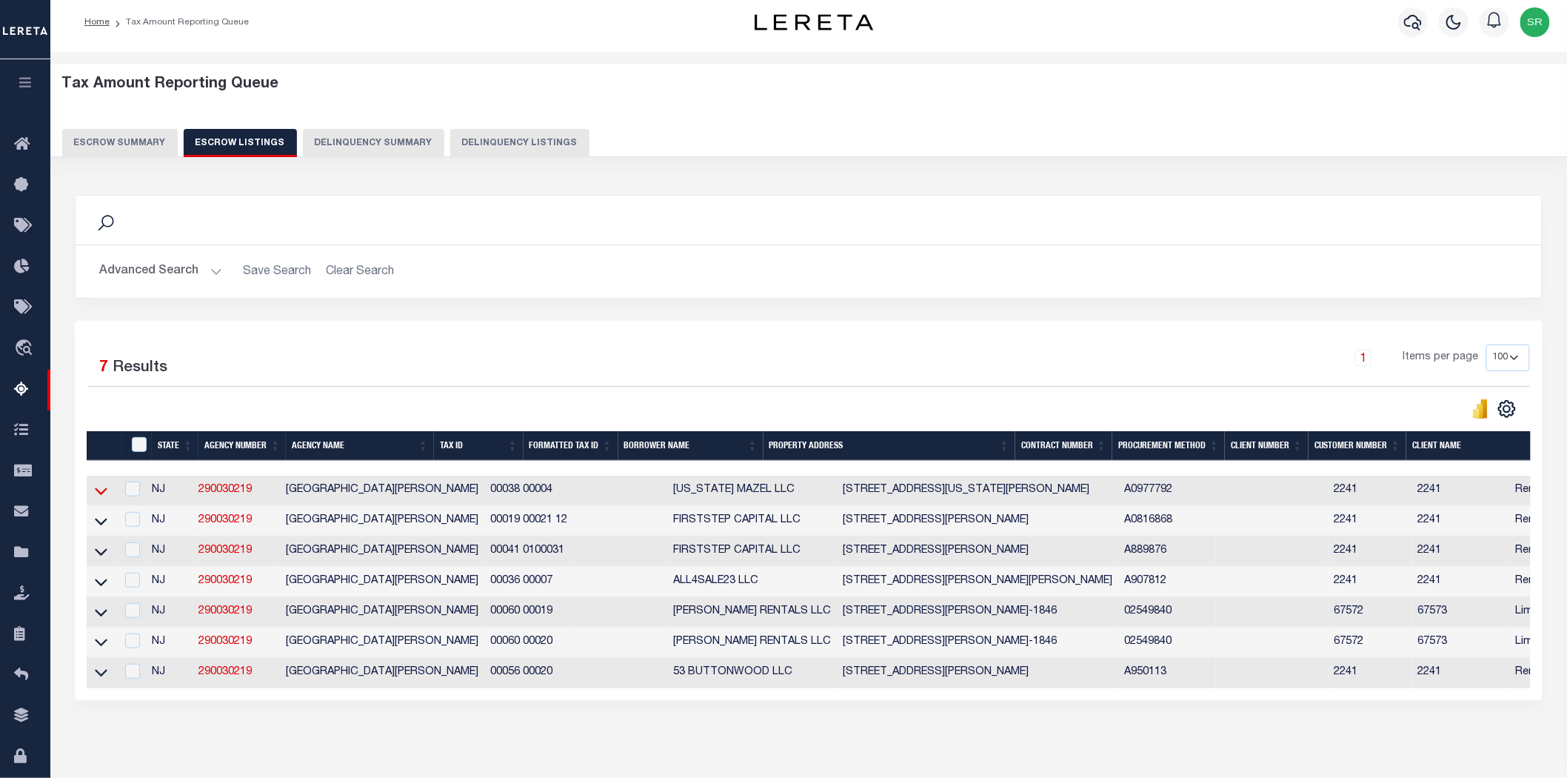
click at [96, 495] on icon at bounding box center [101, 491] width 13 height 16
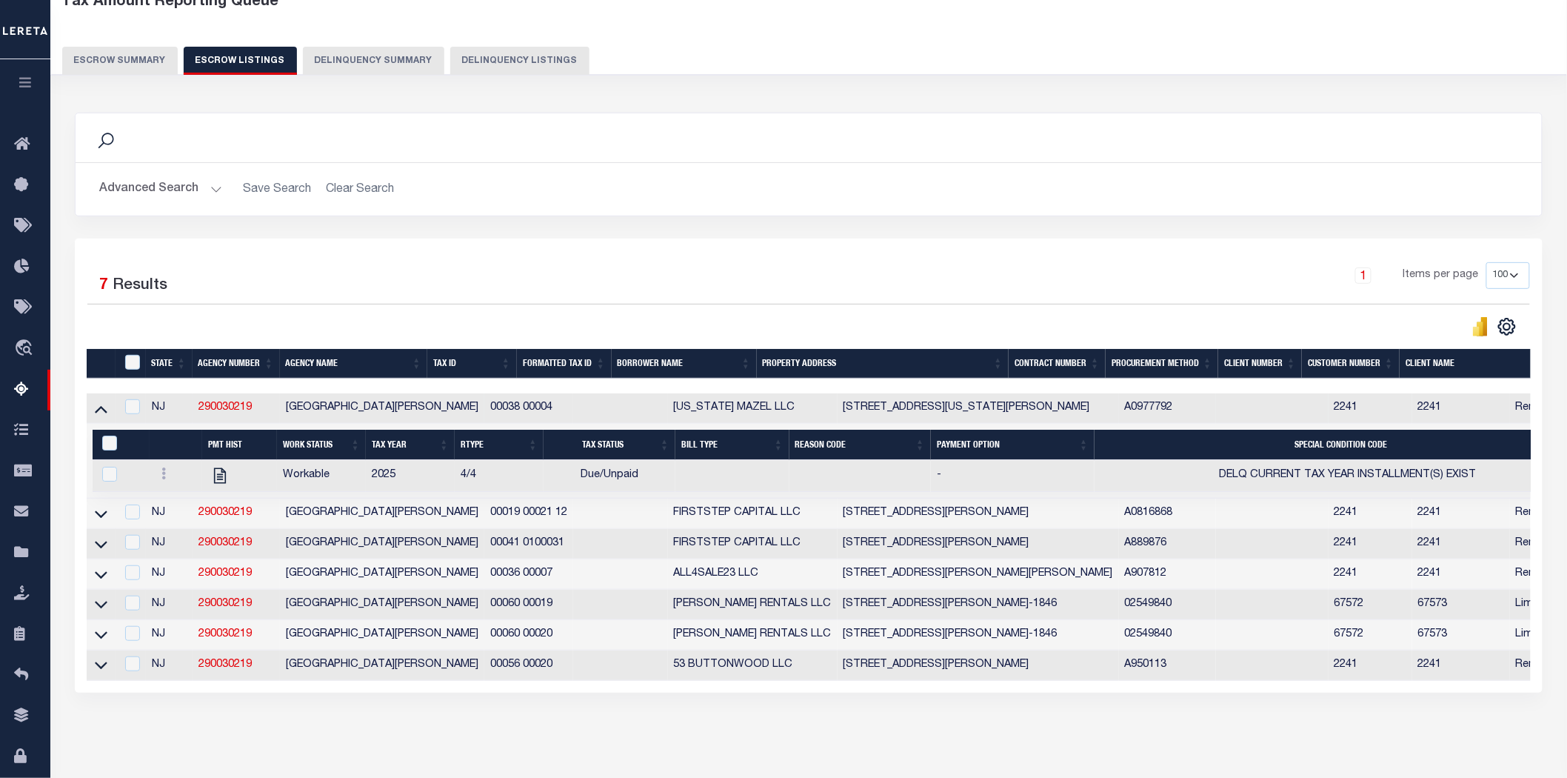
scroll to position [152, 0]
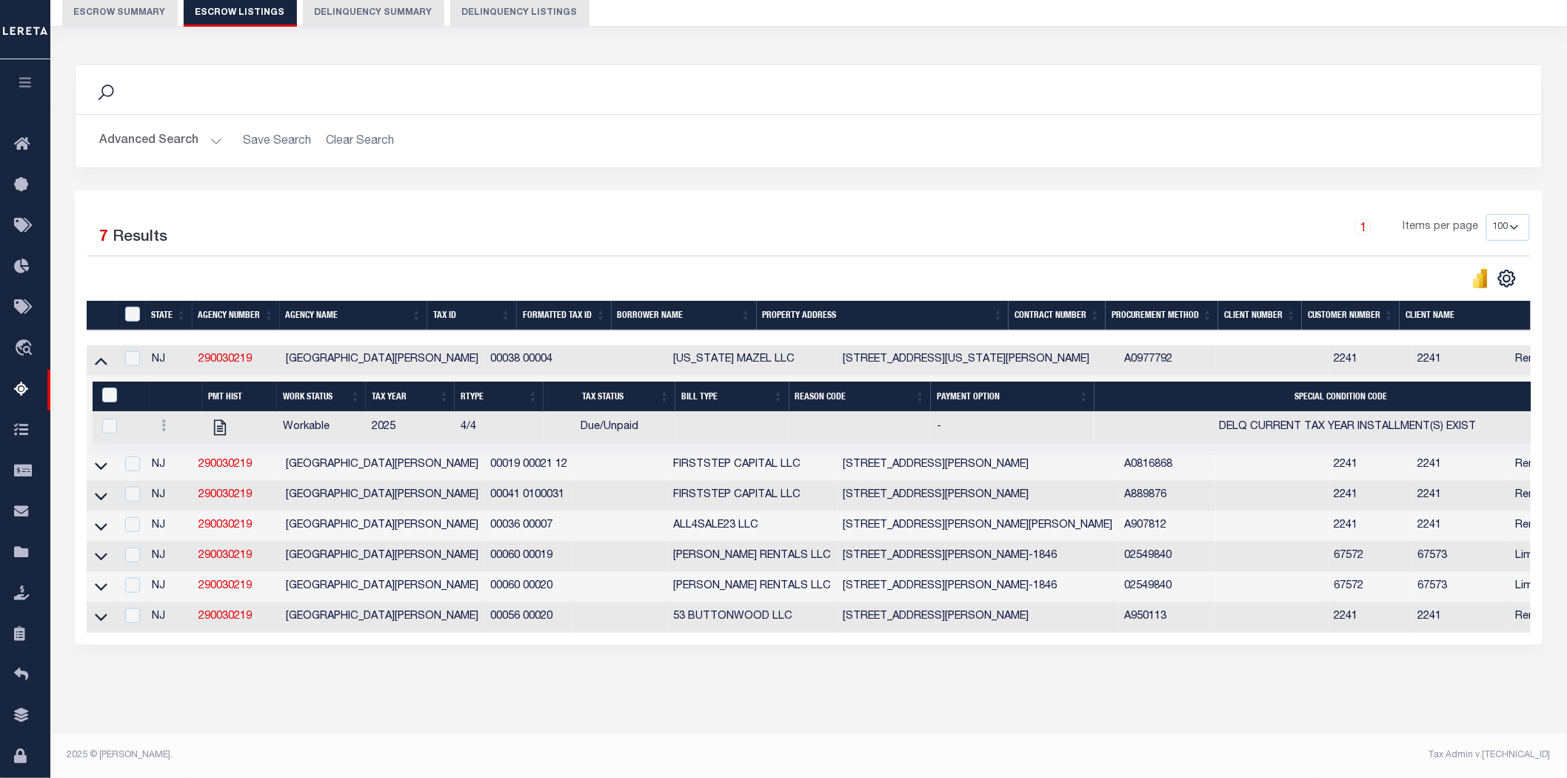
click at [180, 214] on div "Selected 7 Results" at bounding box center [259, 234] width 344 height 41
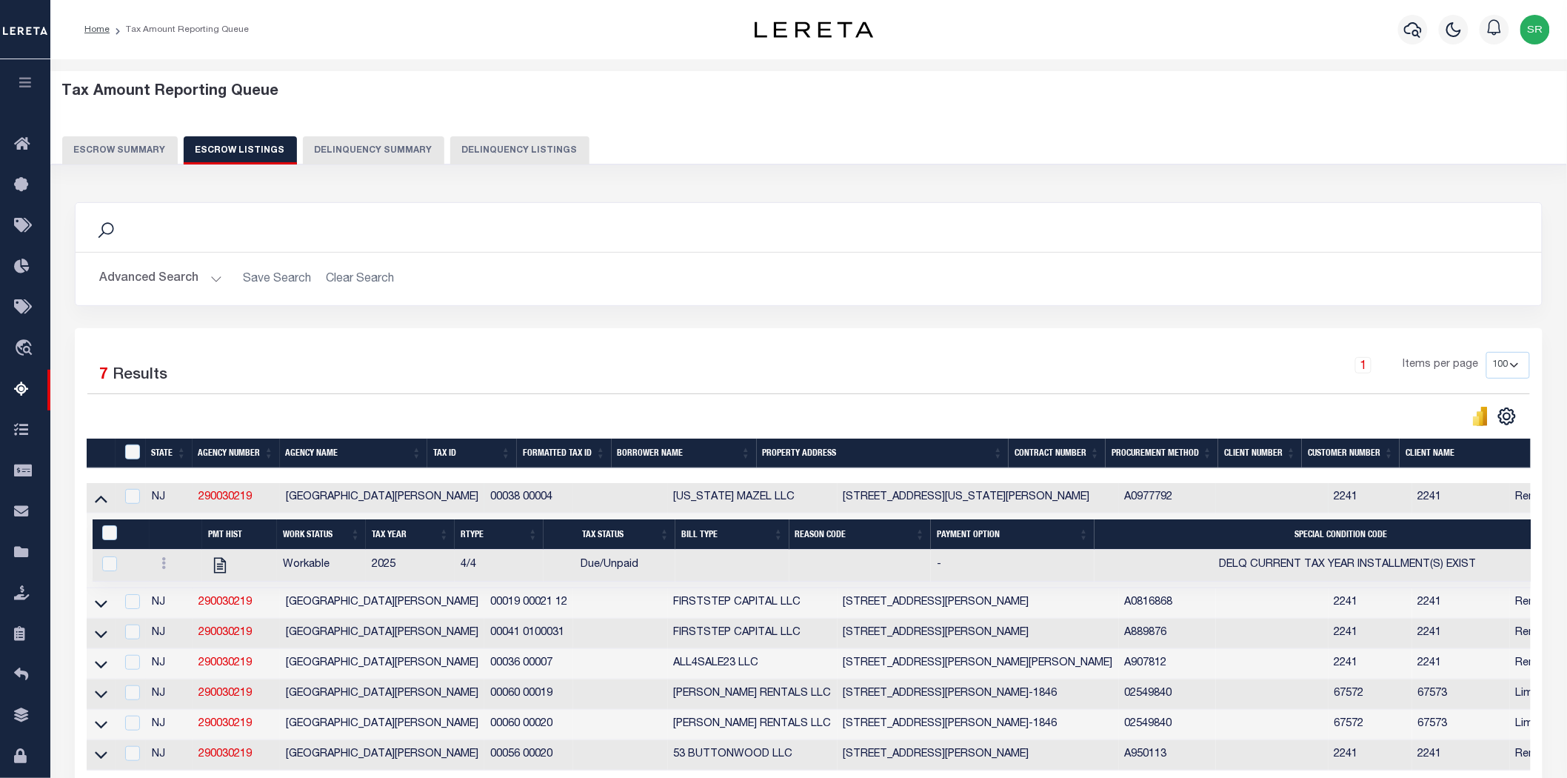
click at [138, 144] on button "Escrow Summary" at bounding box center [120, 150] width 116 height 28
click at [135, 148] on button "Escrow Summary" at bounding box center [120, 150] width 116 height 28
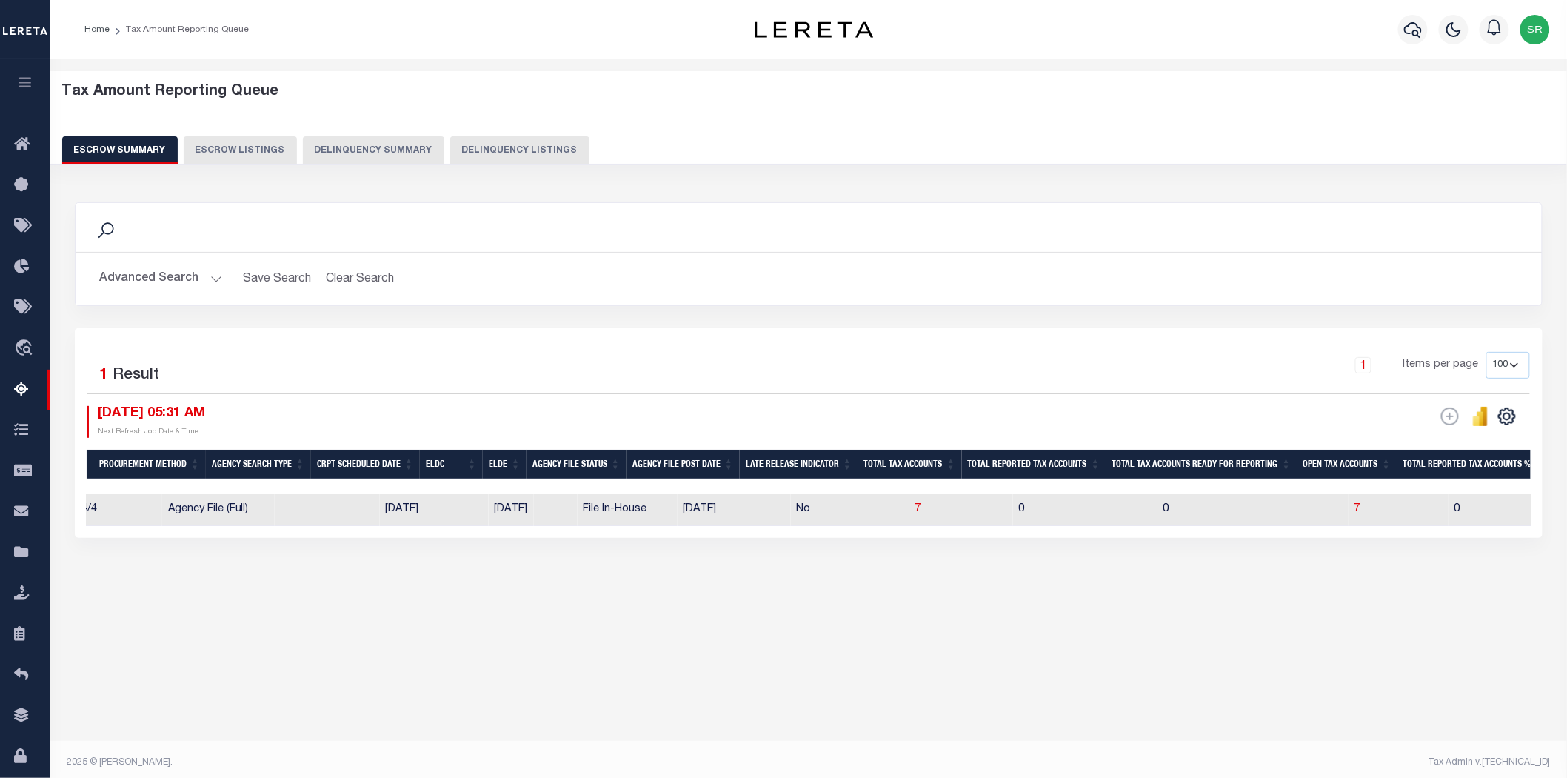
click at [667, 613] on div "Tax Amount Reporting Queue Escrow Summary Escrow Listings In" at bounding box center [809, 350] width 1508 height 553
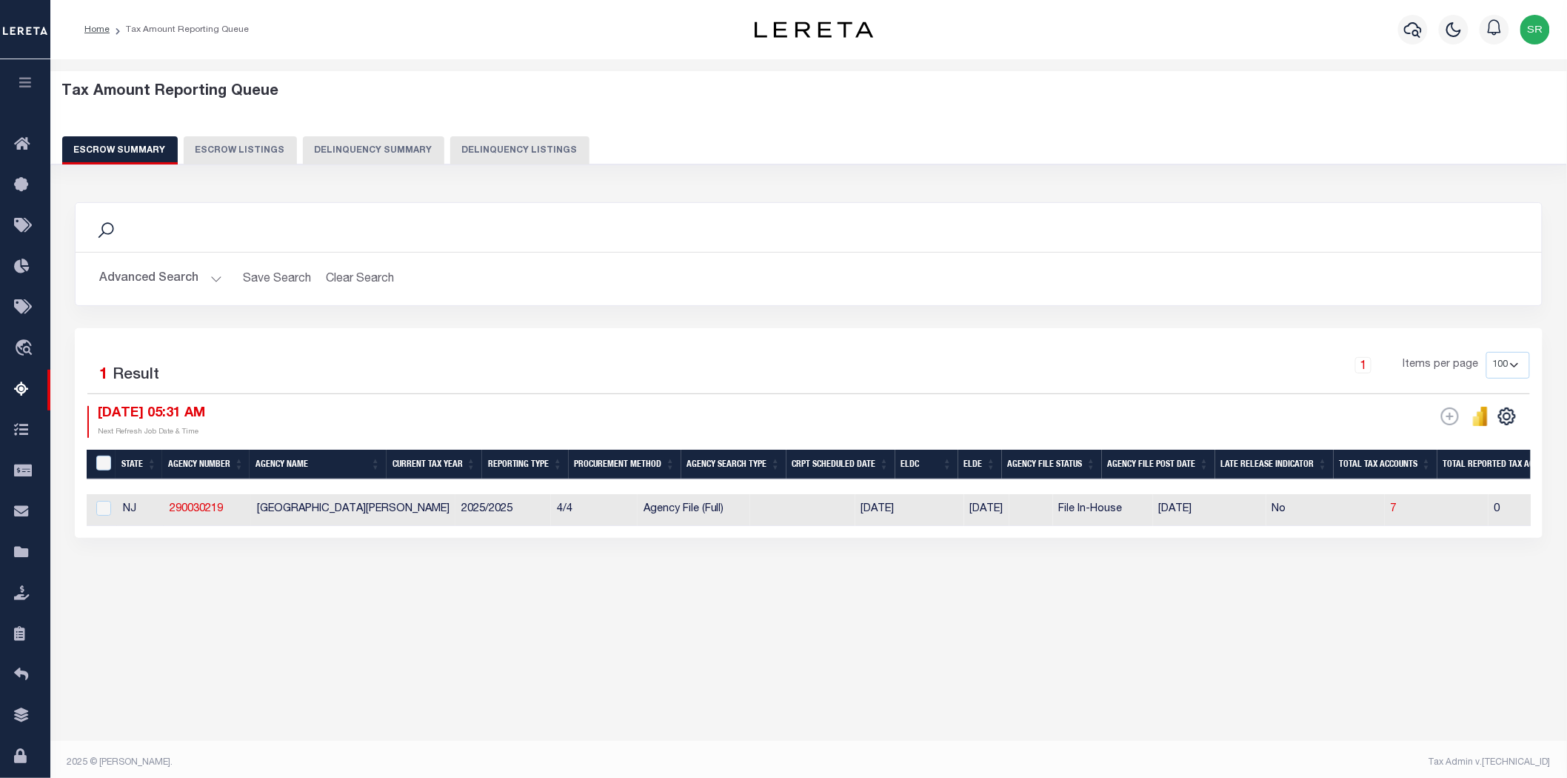
click at [216, 287] on button "Advanced Search" at bounding box center [160, 278] width 123 height 29
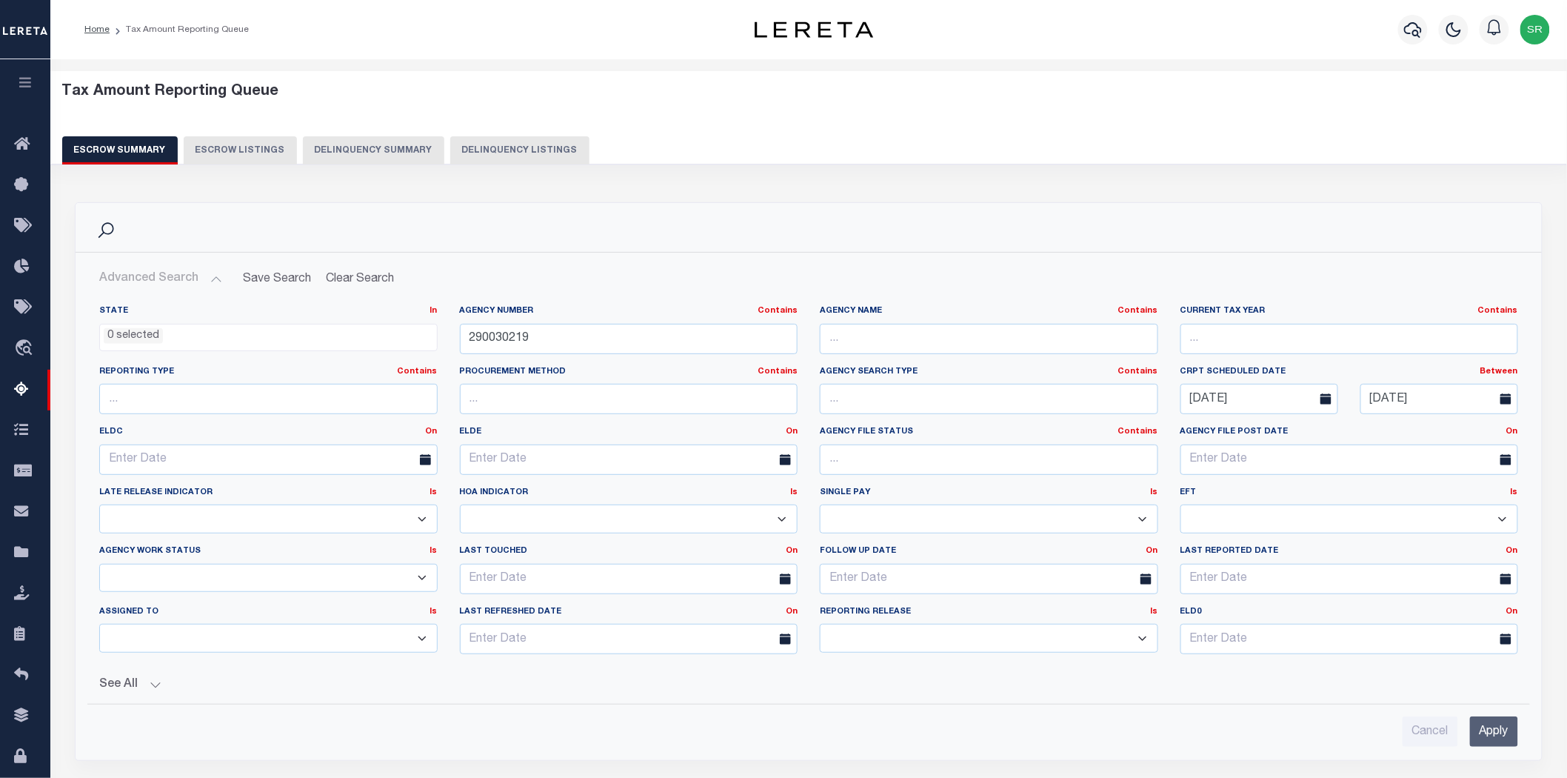
click at [215, 281] on button "Advanced Search" at bounding box center [160, 278] width 123 height 29
drag, startPoint x: 544, startPoint y: 337, endPoint x: 441, endPoint y: 334, distance: 102.3
click at [441, 334] on div "State In In AK AL AR AZ CA CO CT DC DE FL GA GU HI IA ID IL IN KS [GEOGRAPHIC_D…" at bounding box center [808, 485] width 1441 height 361
paste input "150201"
type input "290150201"
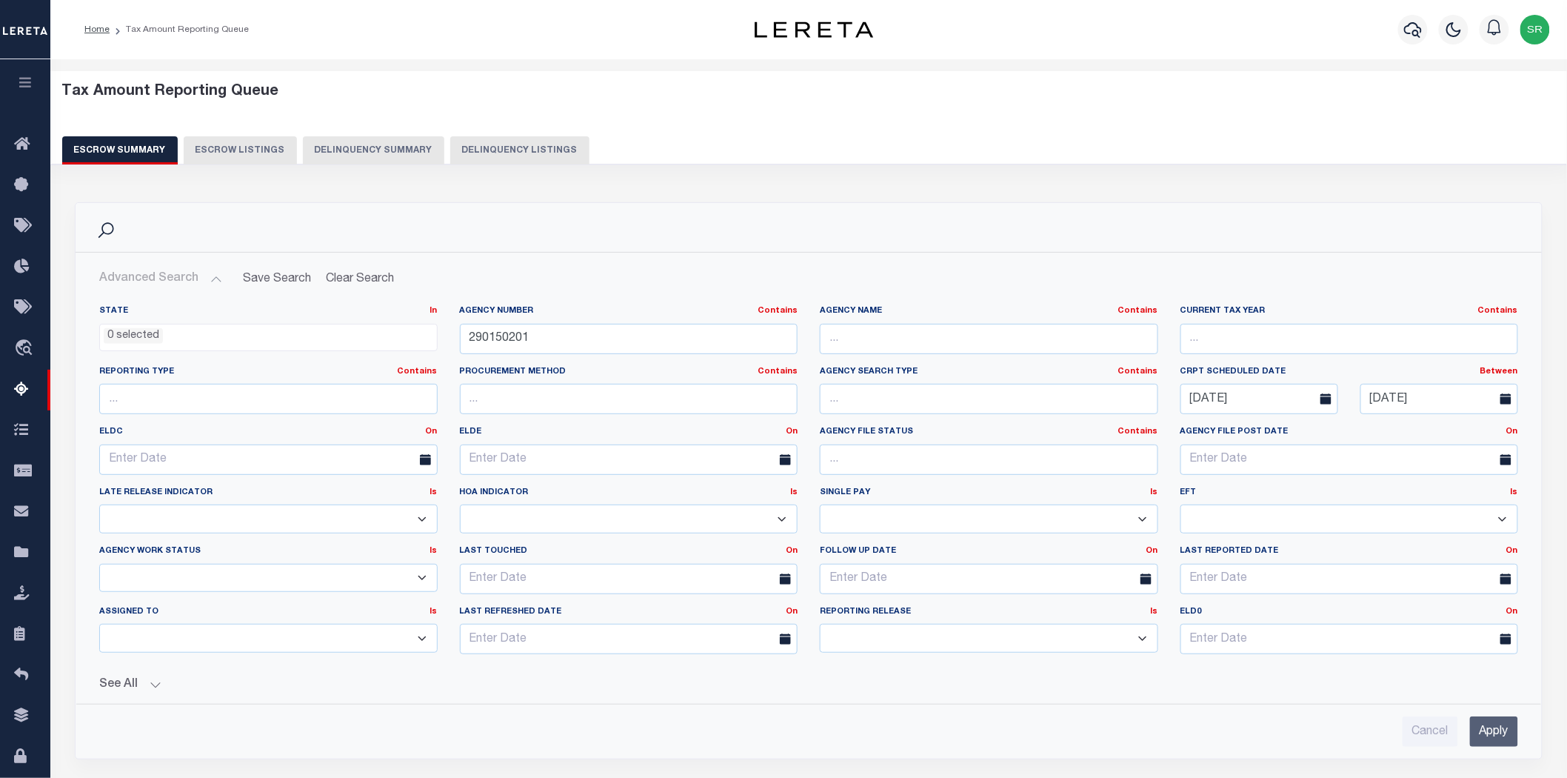
click at [1505, 738] on input "Apply" at bounding box center [1494, 731] width 48 height 30
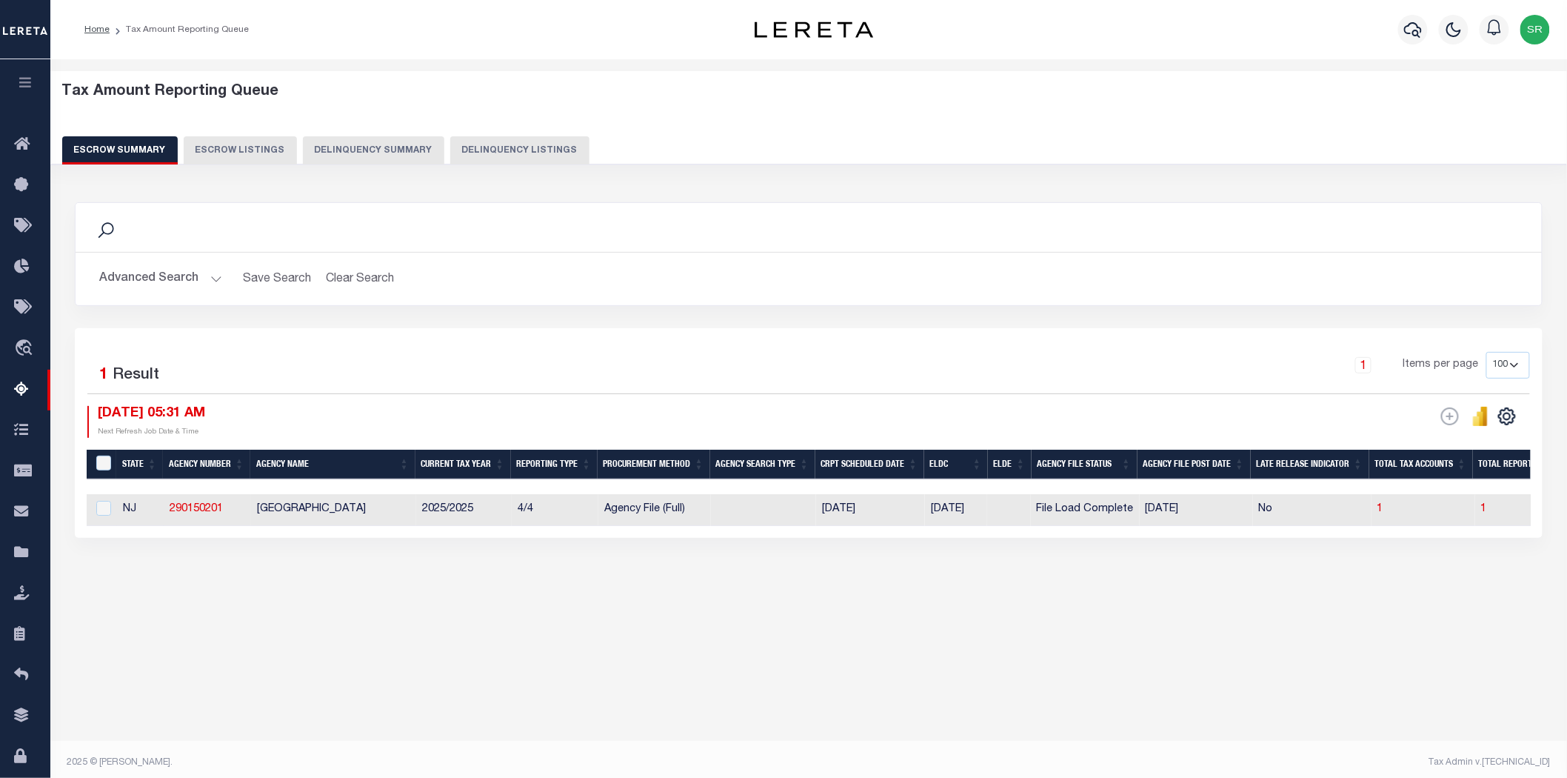
click at [937, 622] on div "Tax Amount Reporting Queue Escrow Summary Escrow Listings In" at bounding box center [809, 350] width 1508 height 553
click at [1487, 511] on span "1" at bounding box center [1484, 509] width 6 height 10
select select "100"
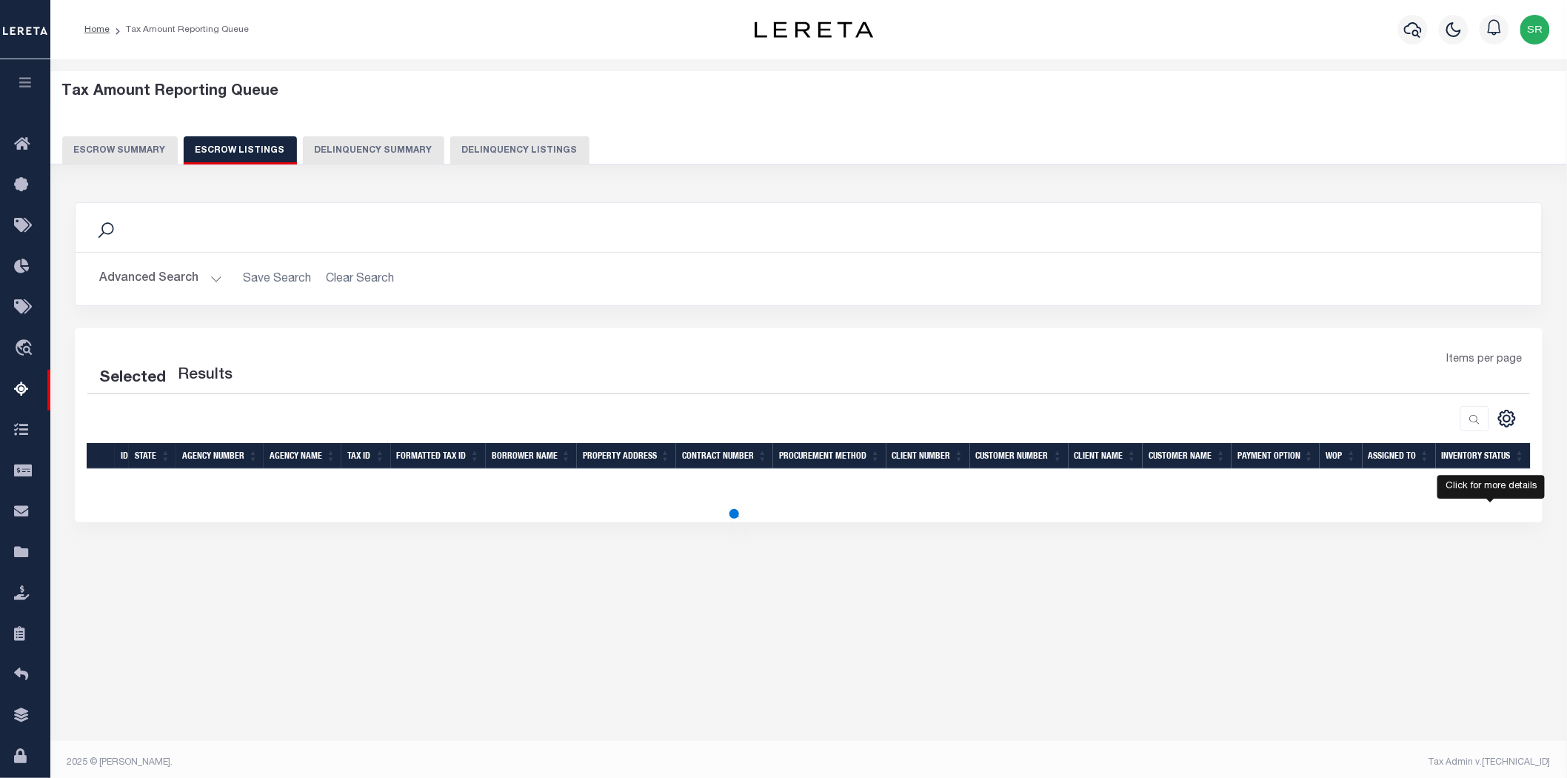
select select "100"
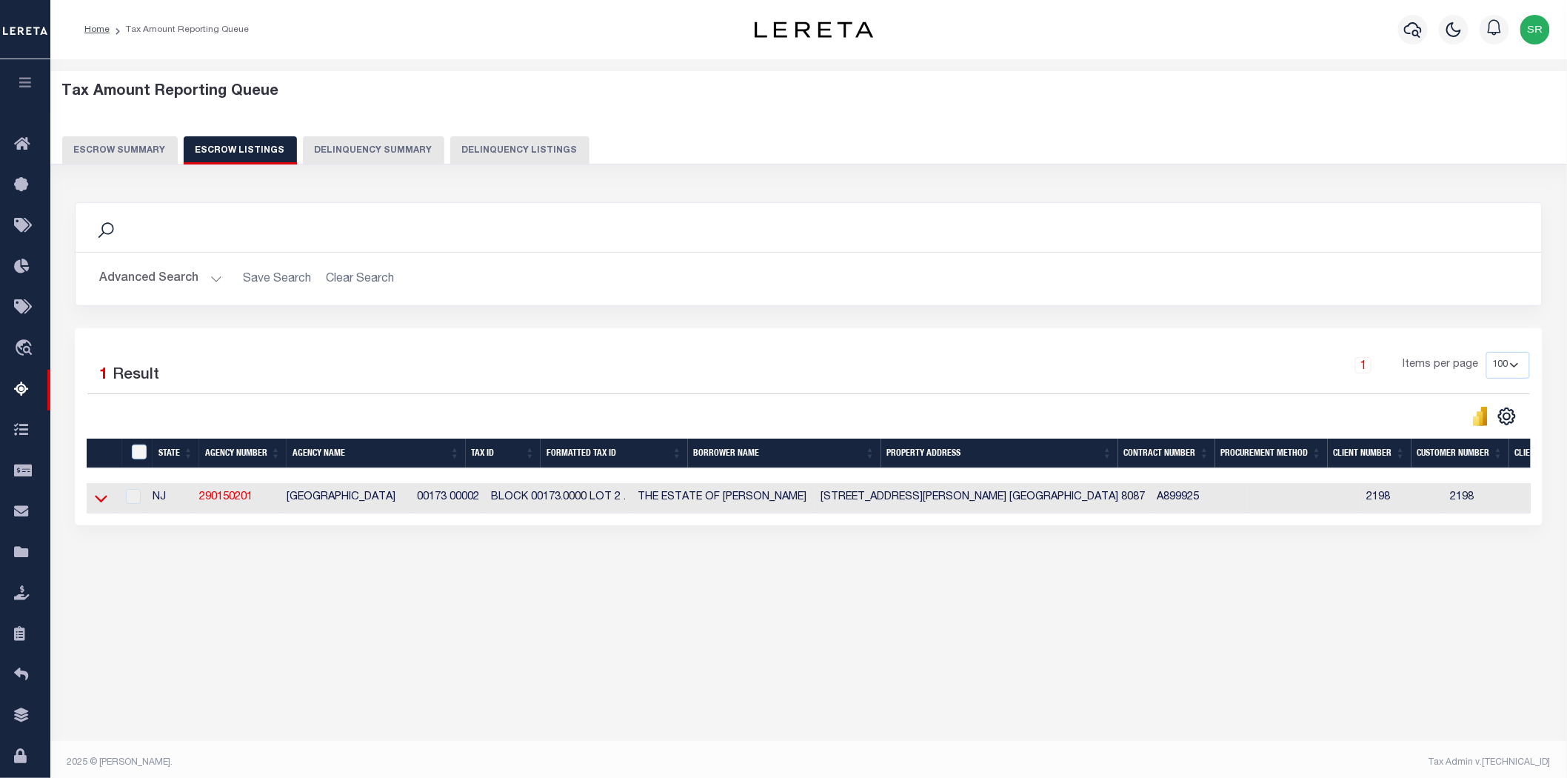
click at [106, 502] on icon at bounding box center [101, 498] width 13 height 16
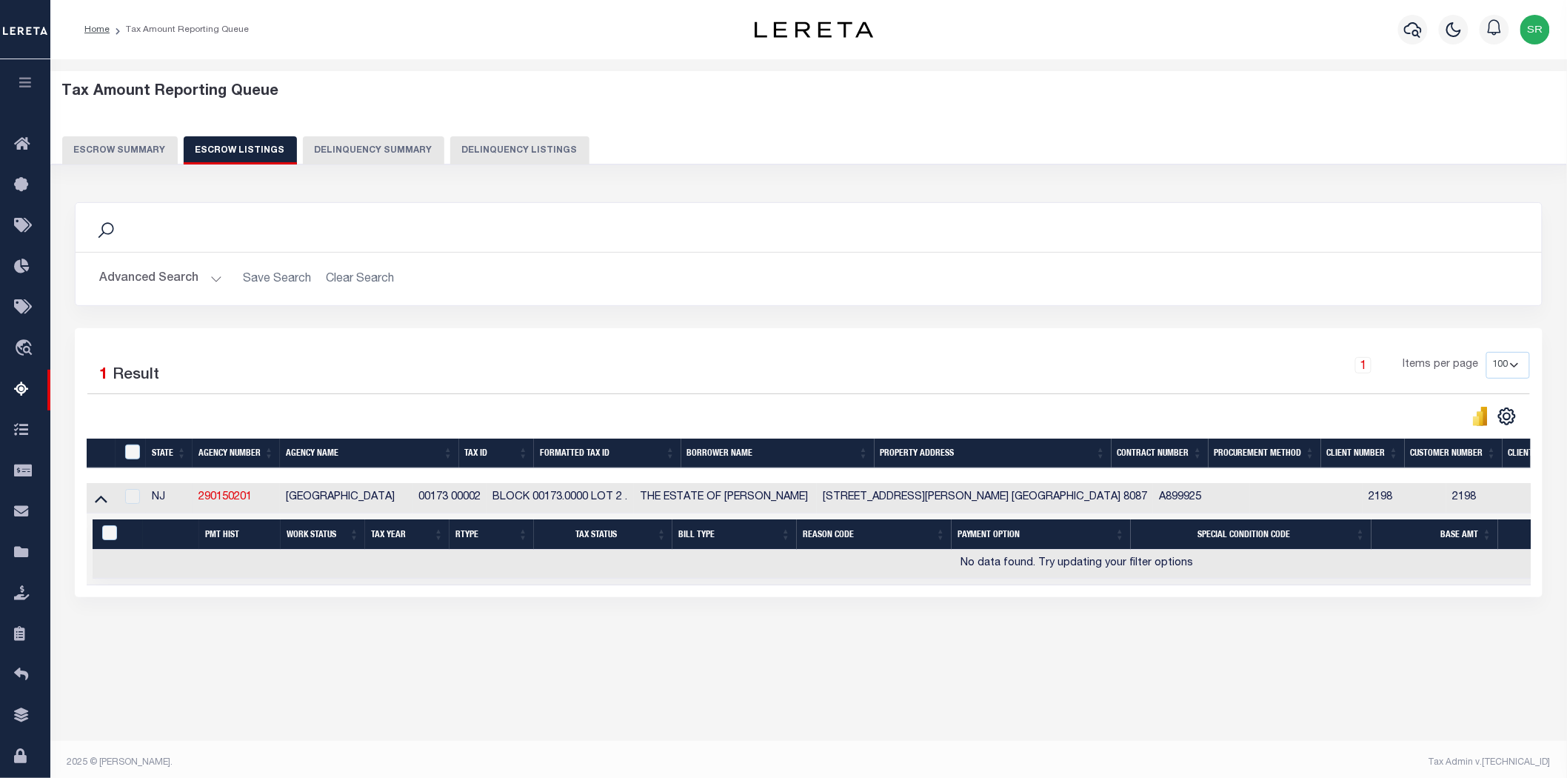
click at [975, 627] on div "Search Advanced Search Save Search Clear Search In In AK AL AR AZ CA CO CT" at bounding box center [809, 414] width 1488 height 454
click at [113, 150] on button "Escrow Summary" at bounding box center [120, 150] width 116 height 28
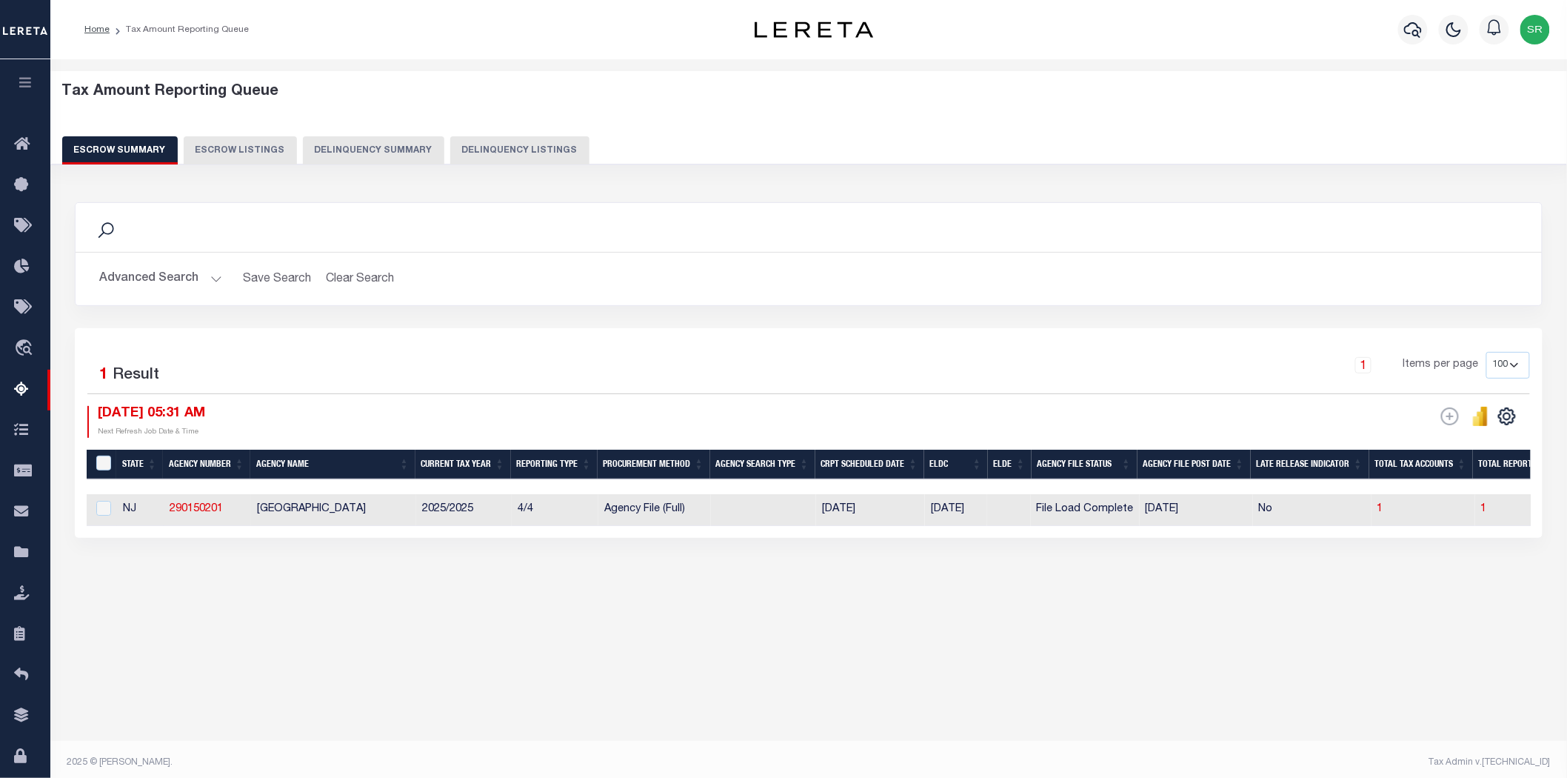
click at [113, 150] on button "Escrow Summary" at bounding box center [120, 150] width 116 height 28
click at [248, 650] on div "Tax Amount Reporting Queue Escrow Summary Escrow Listings" at bounding box center [808, 365] width 1517 height 612
click at [216, 279] on button "Advanced Search" at bounding box center [160, 278] width 123 height 29
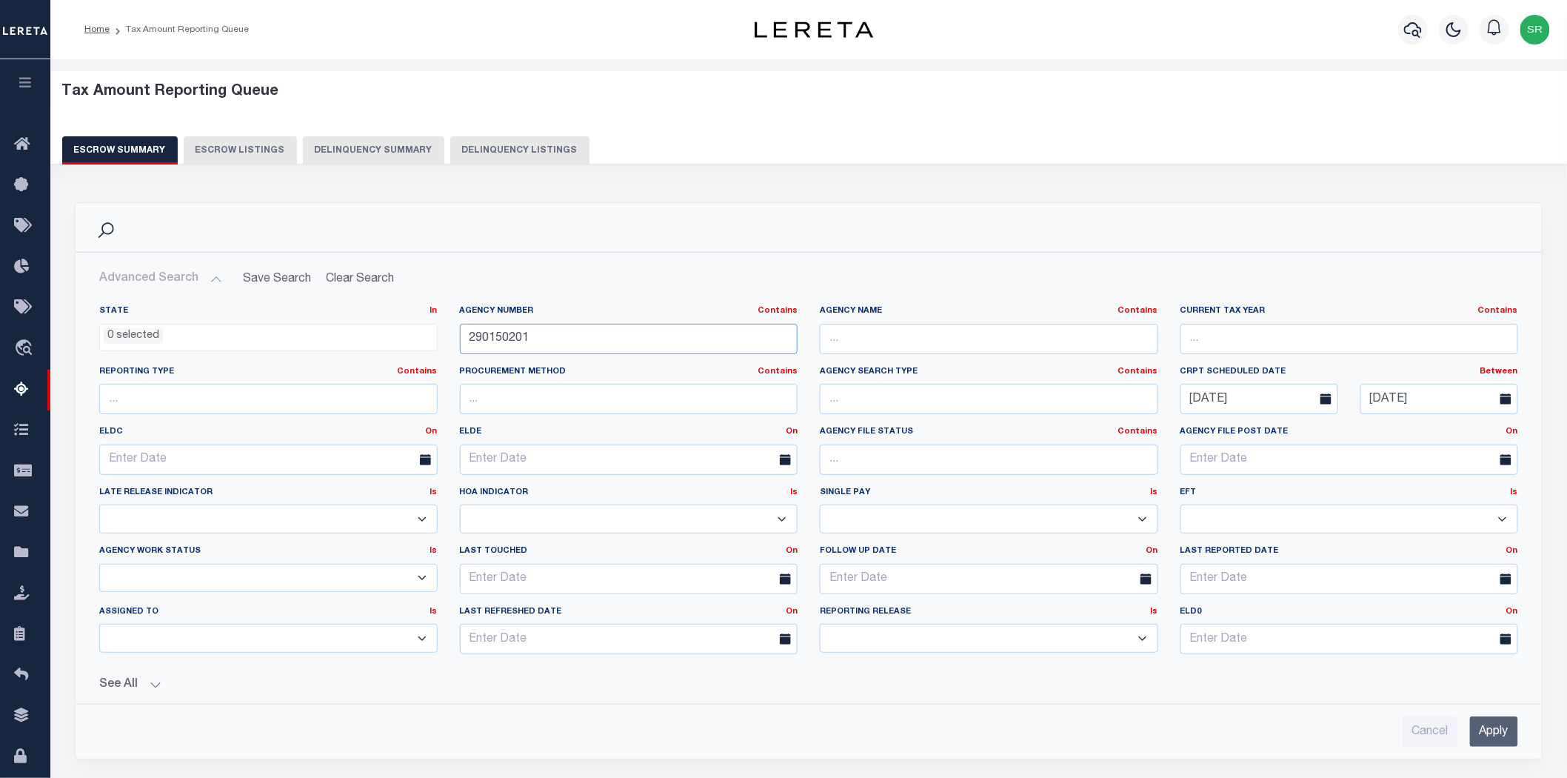
drag, startPoint x: 604, startPoint y: 339, endPoint x: 416, endPoint y: 341, distance: 187.4
click at [416, 341] on div "State In In AK AL AR AZ CA CO CT DC DE FL GA GU HI IA ID IL IN KS [GEOGRAPHIC_D…" at bounding box center [808, 485] width 1441 height 361
paste input "61002"
type input "290161002"
click at [1495, 736] on input "Apply" at bounding box center [1494, 731] width 48 height 30
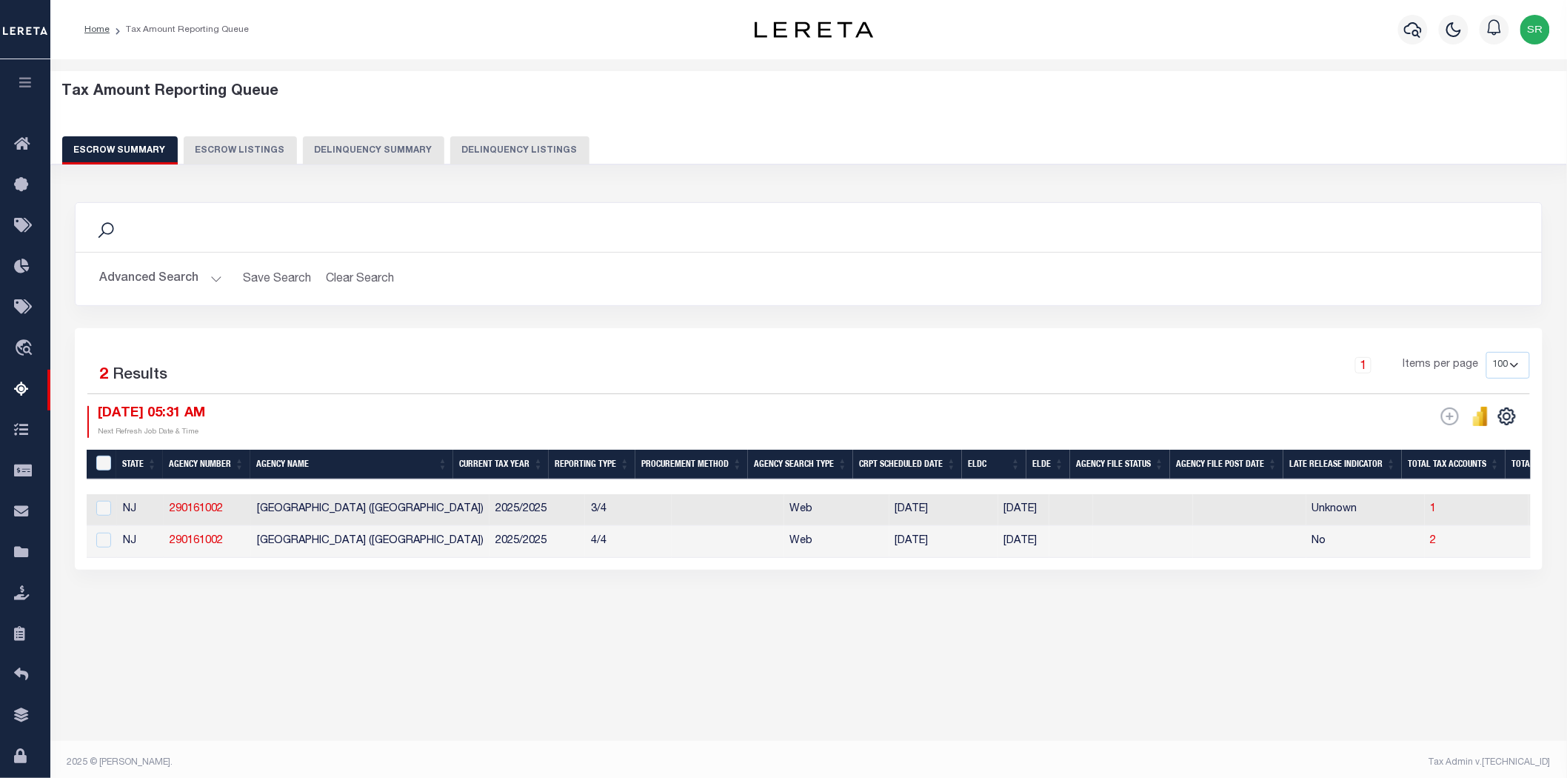
click at [465, 647] on div "Tax Amount Reporting Queue Escrow Summary Escrow Listings In" at bounding box center [809, 366] width 1508 height 584
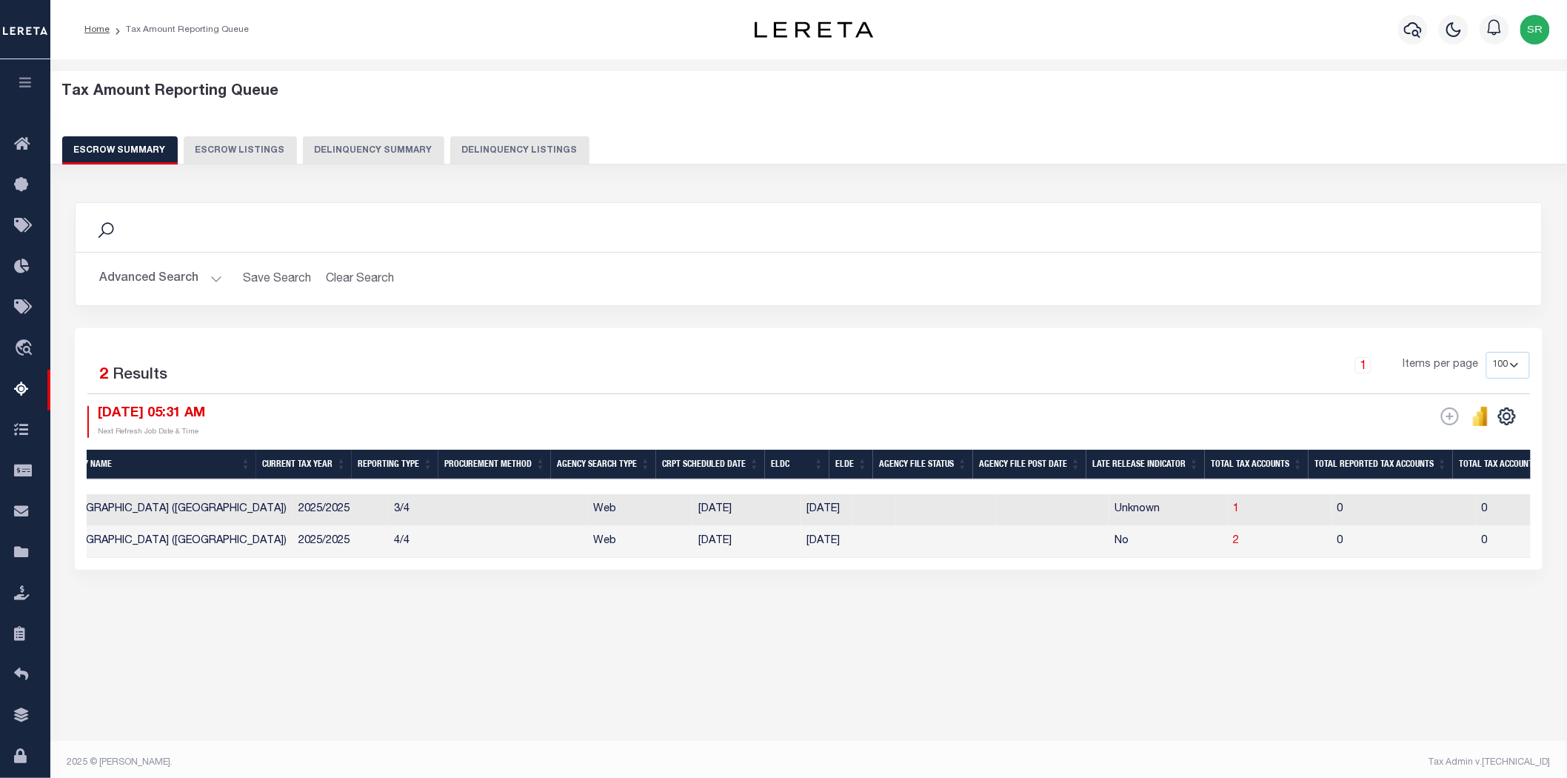
scroll to position [0, 277]
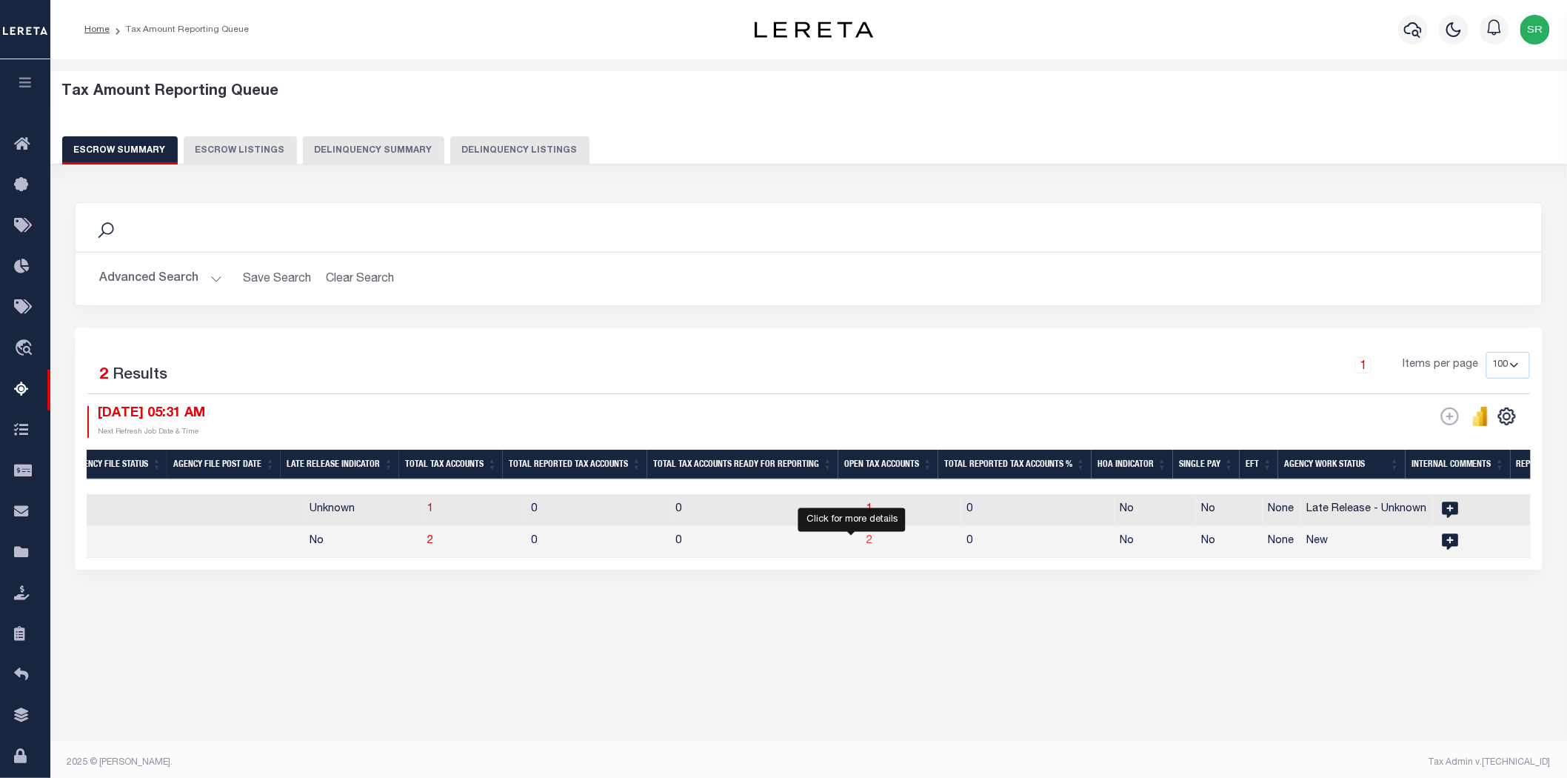
click at [867, 542] on span "2" at bounding box center [870, 541] width 6 height 10
select select "100"
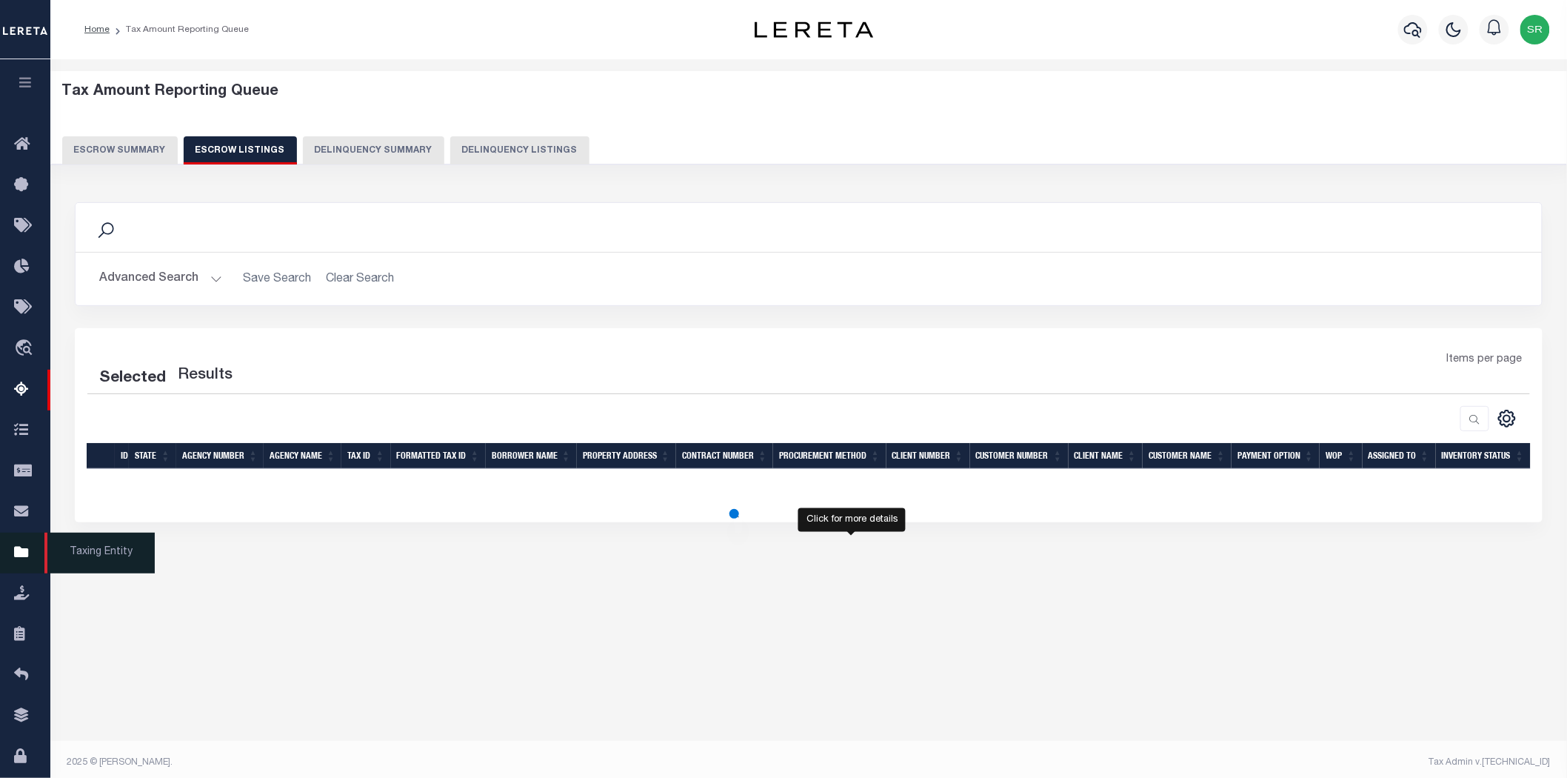
select select "100"
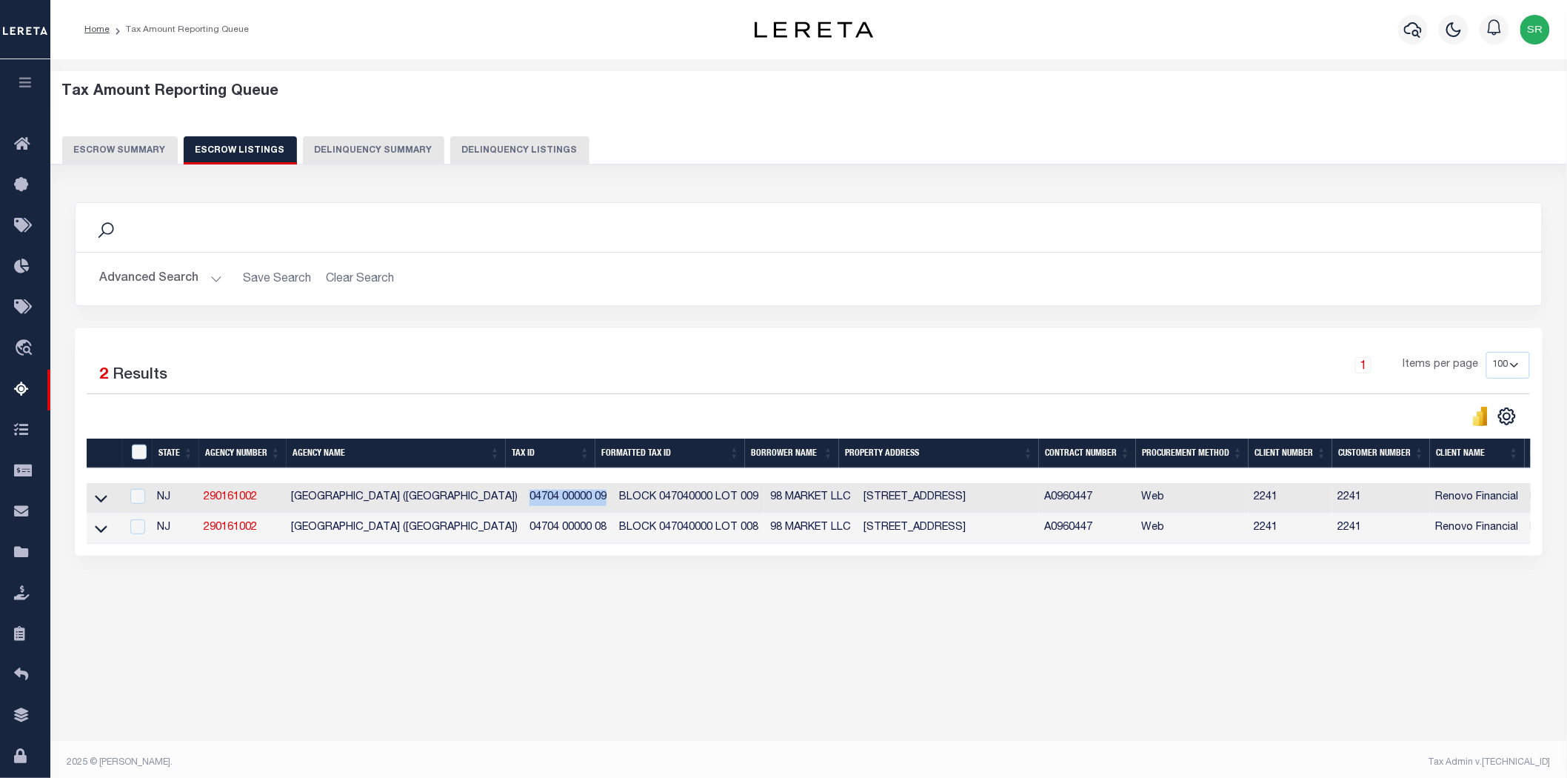
drag, startPoint x: 541, startPoint y: 496, endPoint x: 590, endPoint y: 505, distance: 49.7
click at [590, 505] on td "04704 00000 09" at bounding box center [569, 498] width 90 height 30
checkbox input "true"
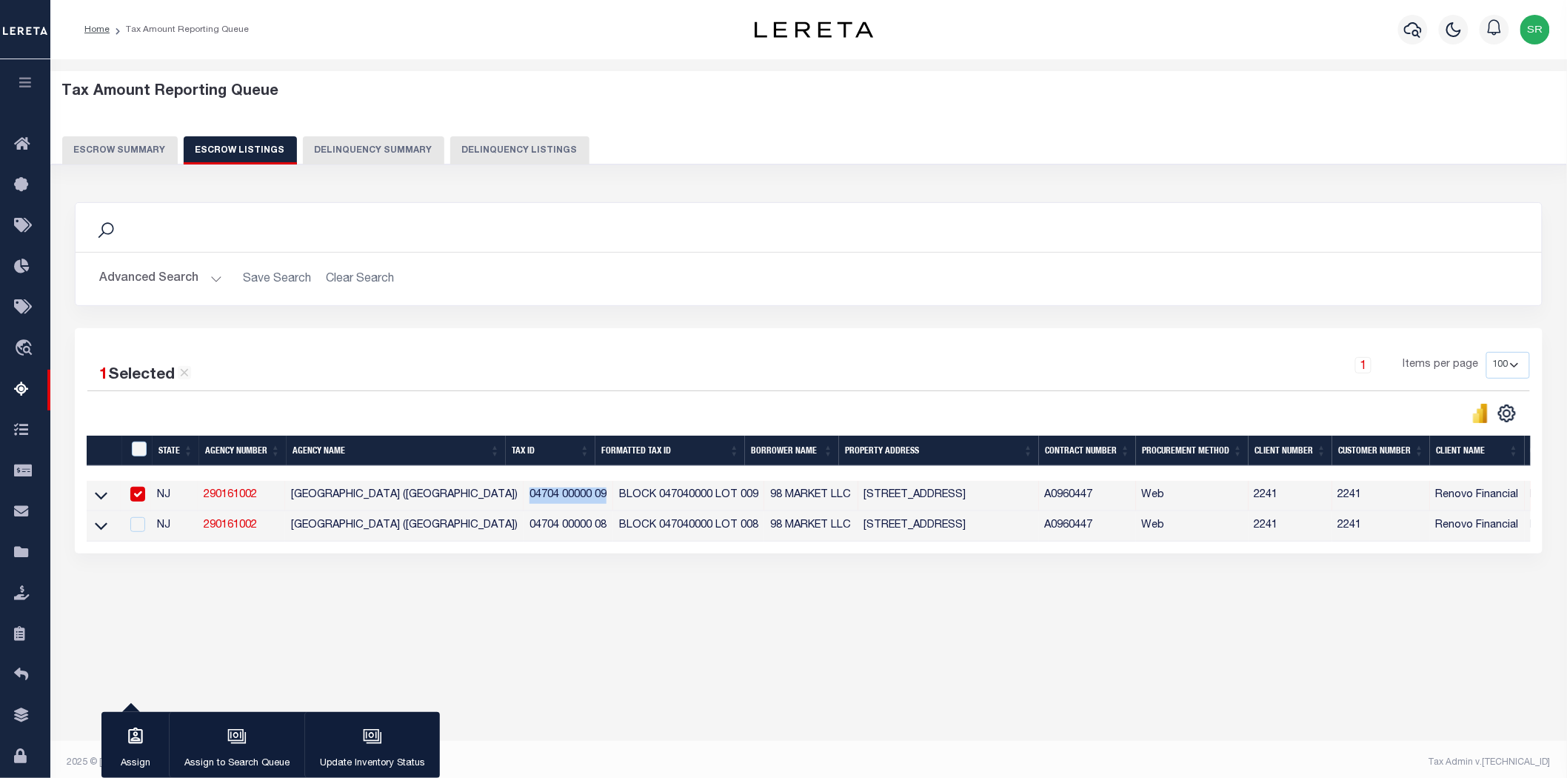
copy td "04704 00000 09"
drag, startPoint x: 513, startPoint y: 530, endPoint x: 594, endPoint y: 532, distance: 81.5
click at [594, 532] on td "04704 00000 08" at bounding box center [569, 526] width 90 height 30
checkbox input "true"
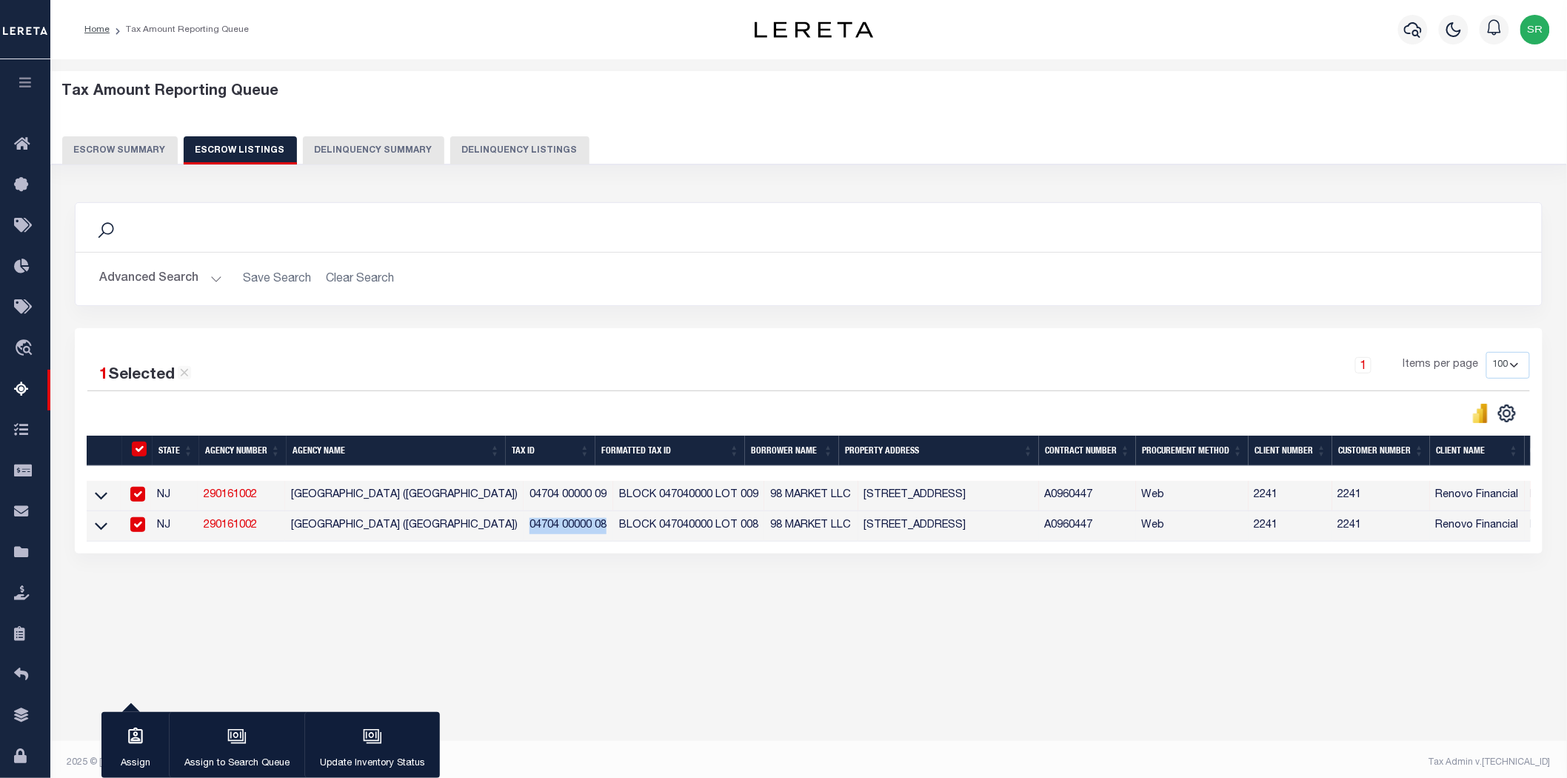
checkbox input "true"
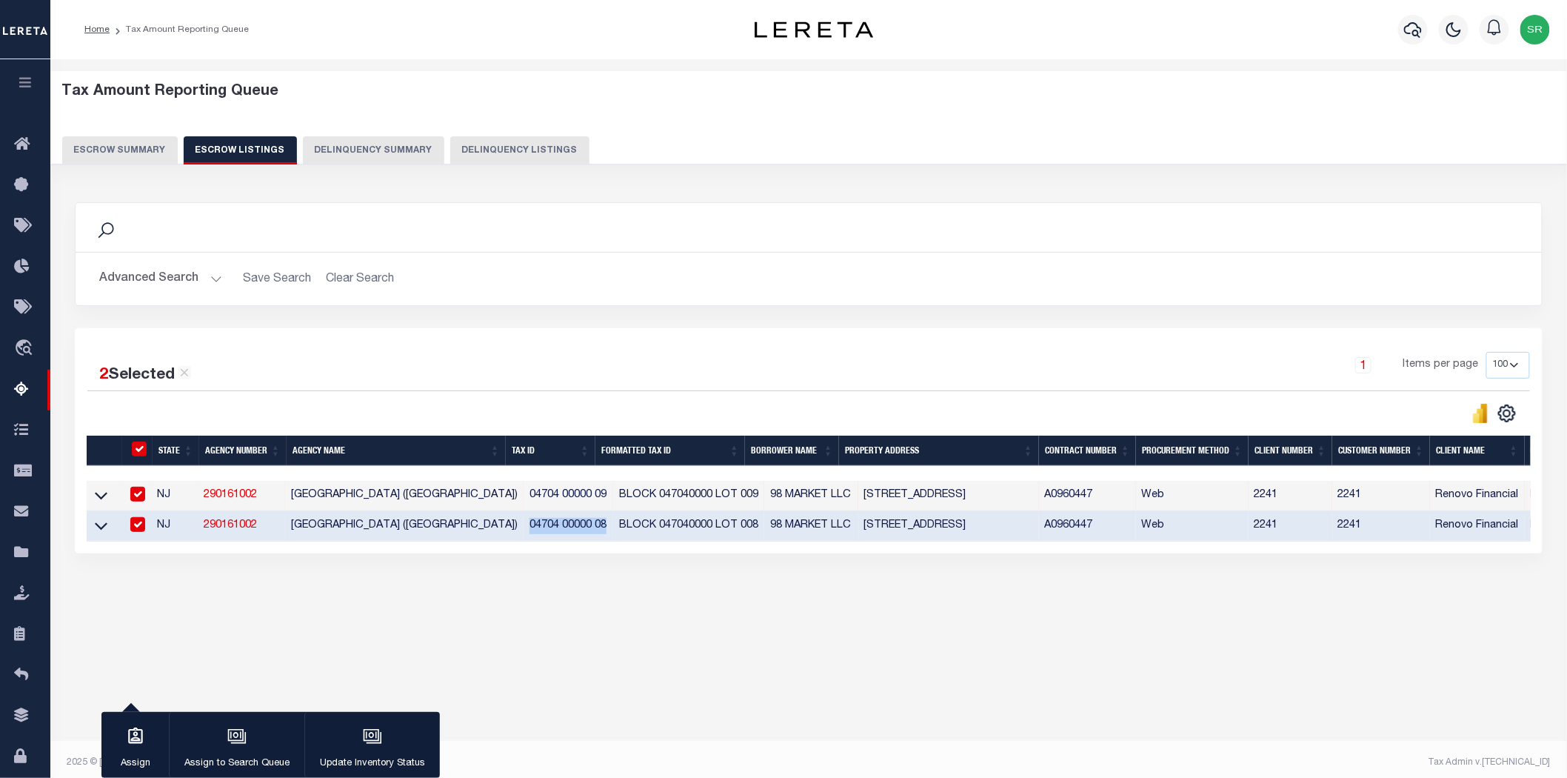
copy td "04704 00000 08"
click at [135, 450] on input "ID" at bounding box center [139, 448] width 15 height 15
checkbox input "false"
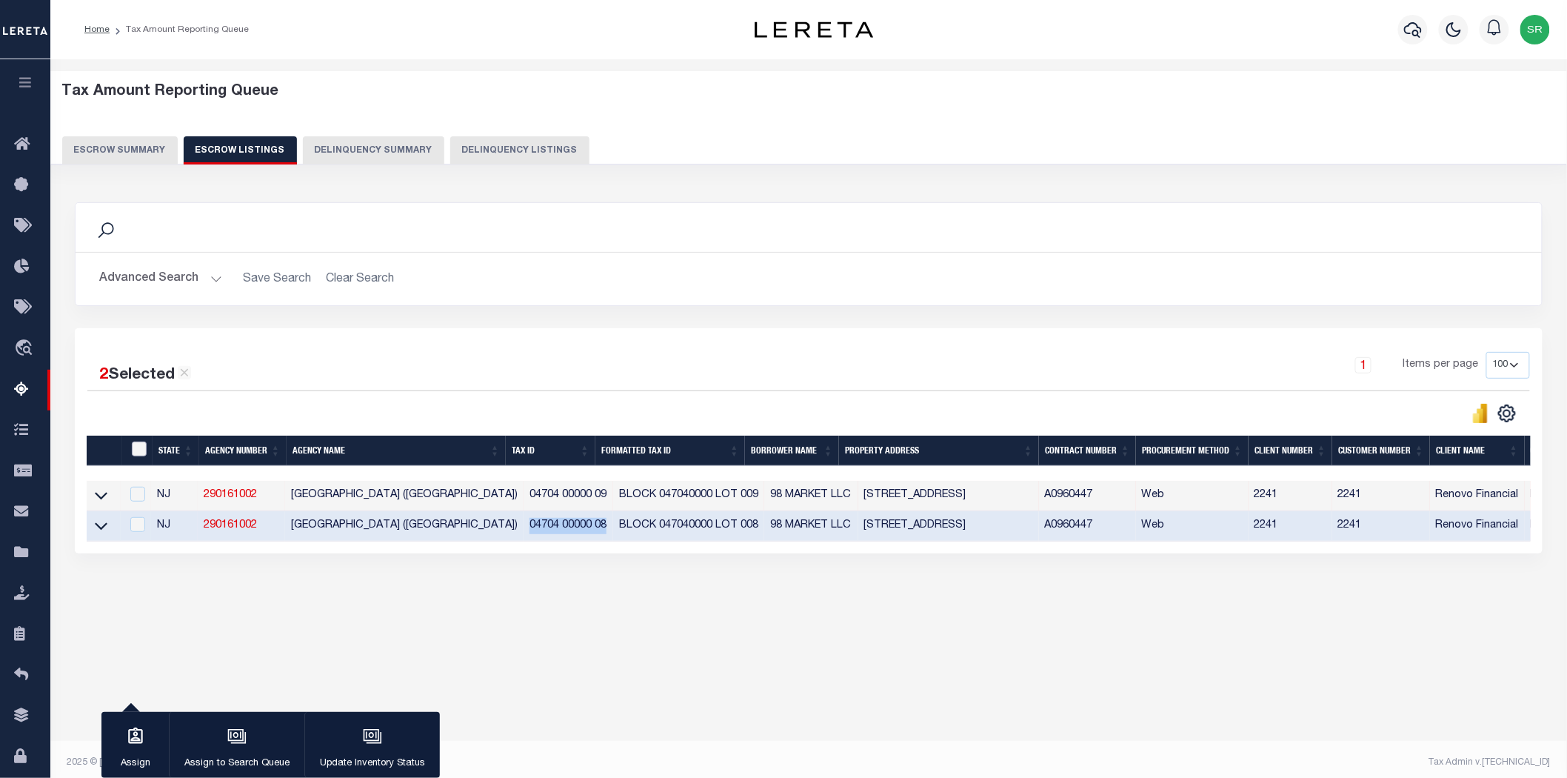
checkbox input "false"
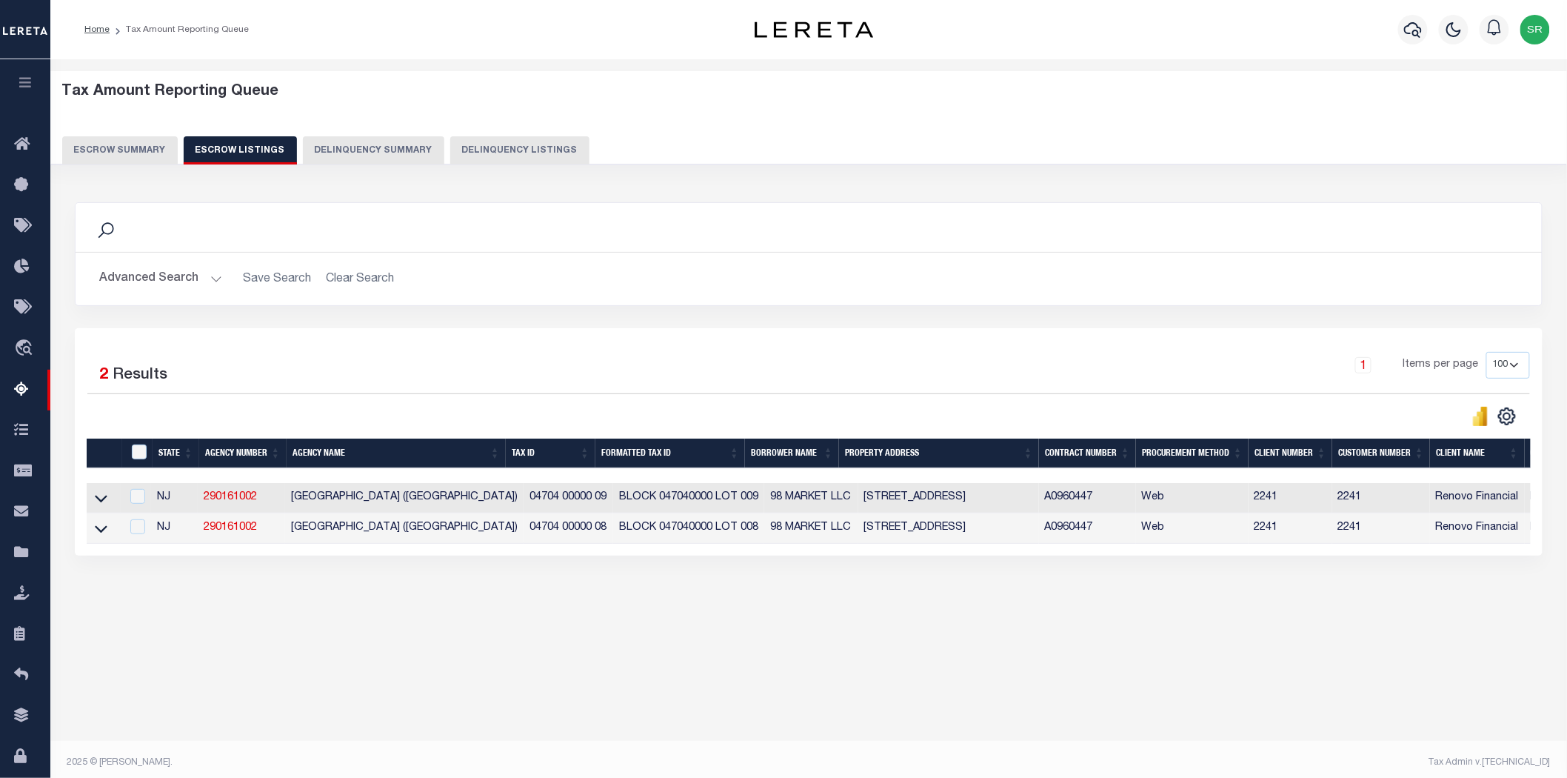
click at [293, 615] on div "Tax Amount Reporting Queue Escrow Summary Escrow Listings In" at bounding box center [809, 359] width 1508 height 570
click at [242, 600] on div "Search Advanced Search Save Search Clear Search In In AK AL AR AZ CA CO CT" at bounding box center [809, 393] width 1488 height 413
click at [102, 498] on icon at bounding box center [101, 498] width 13 height 16
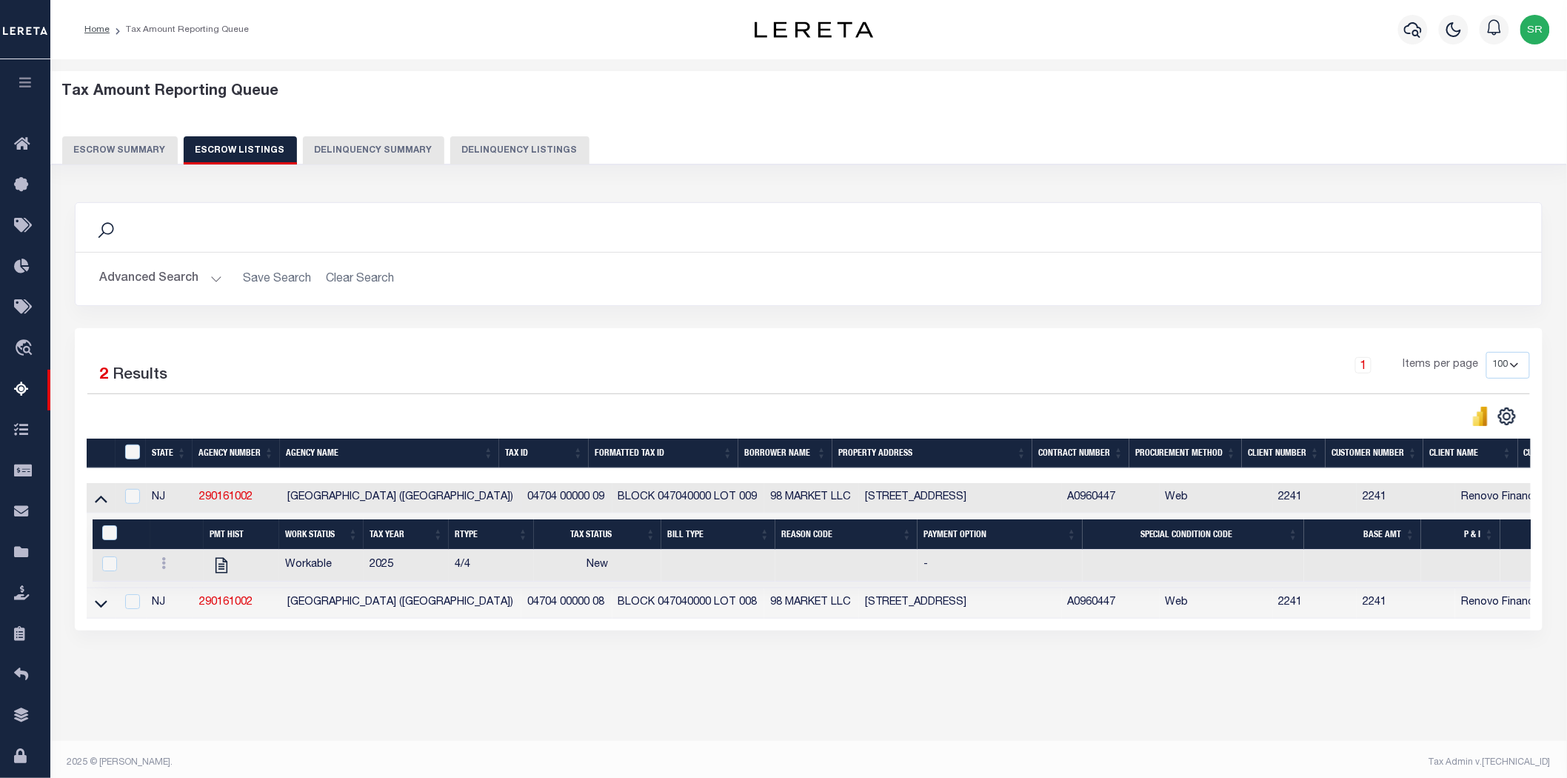
click at [909, 300] on div "Advanced Search Save Search Clear Search State In" at bounding box center [809, 279] width 1467 height 53
click at [994, 327] on div "Search Advanced Search Save Search Clear Search In In" at bounding box center [809, 265] width 1490 height 126
click at [530, 387] on div "1 Items per page 10 25 50 100 500" at bounding box center [992, 371] width 1077 height 39
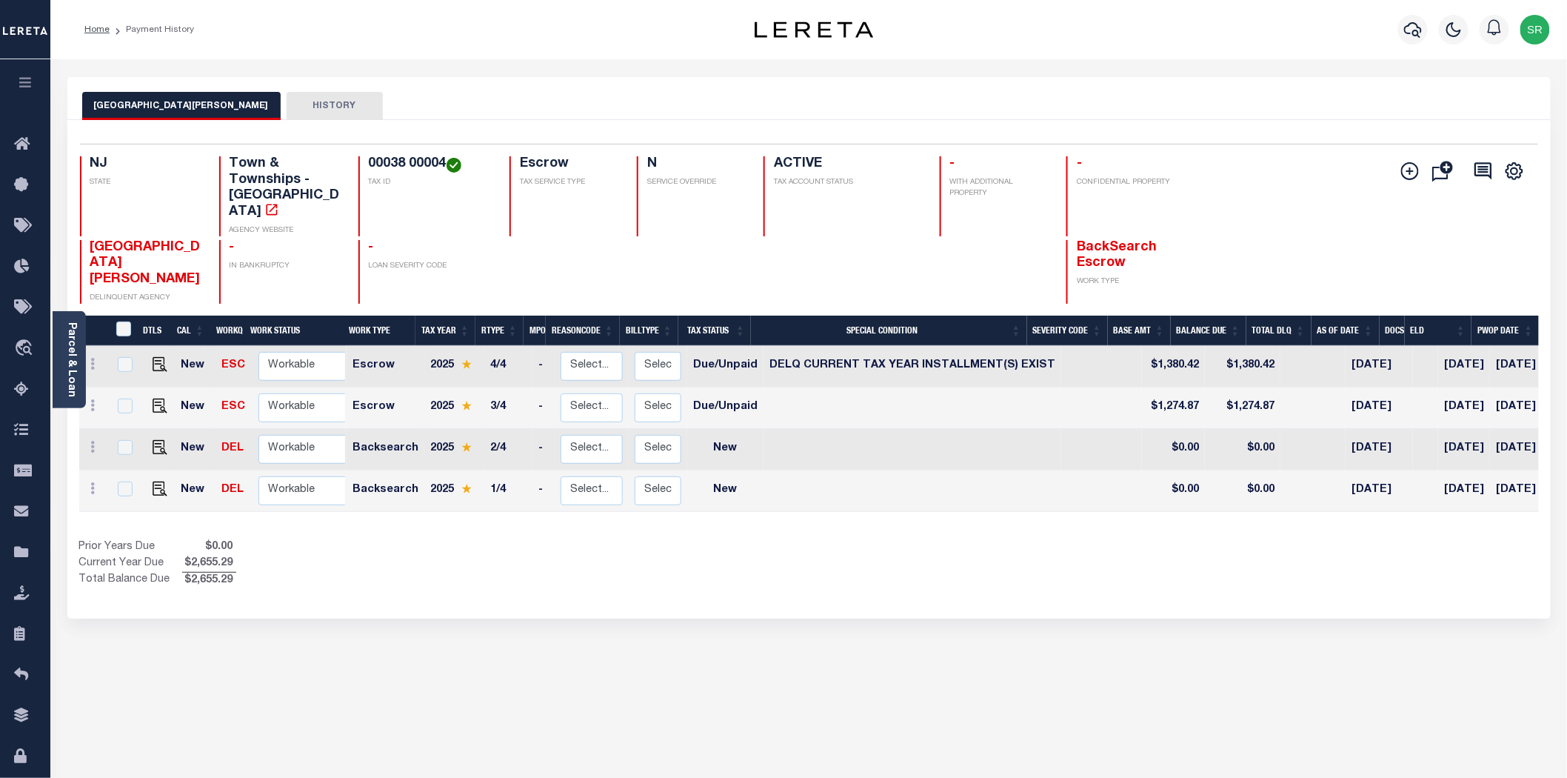
click at [690, 604] on div "MOUNT HOLLY TOWNSHIP HISTORY Selected 4 Results" at bounding box center [809, 502] width 1506 height 851
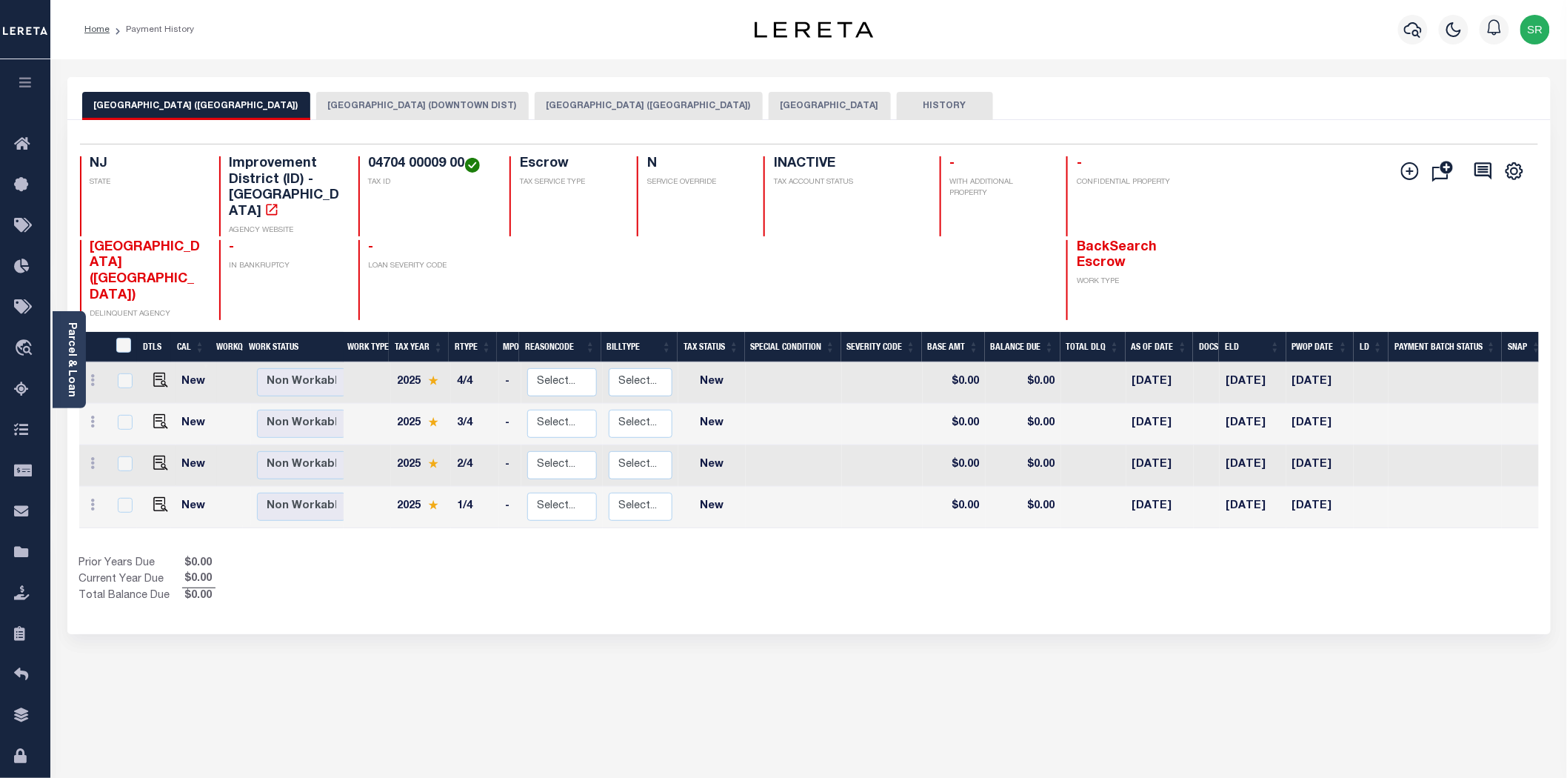
click at [600, 99] on button "PATERSON CITY SID (BUNKER HILL DIST)" at bounding box center [649, 106] width 228 height 28
click at [600, 99] on button "[GEOGRAPHIC_DATA] ([GEOGRAPHIC_DATA])" at bounding box center [649, 106] width 228 height 28
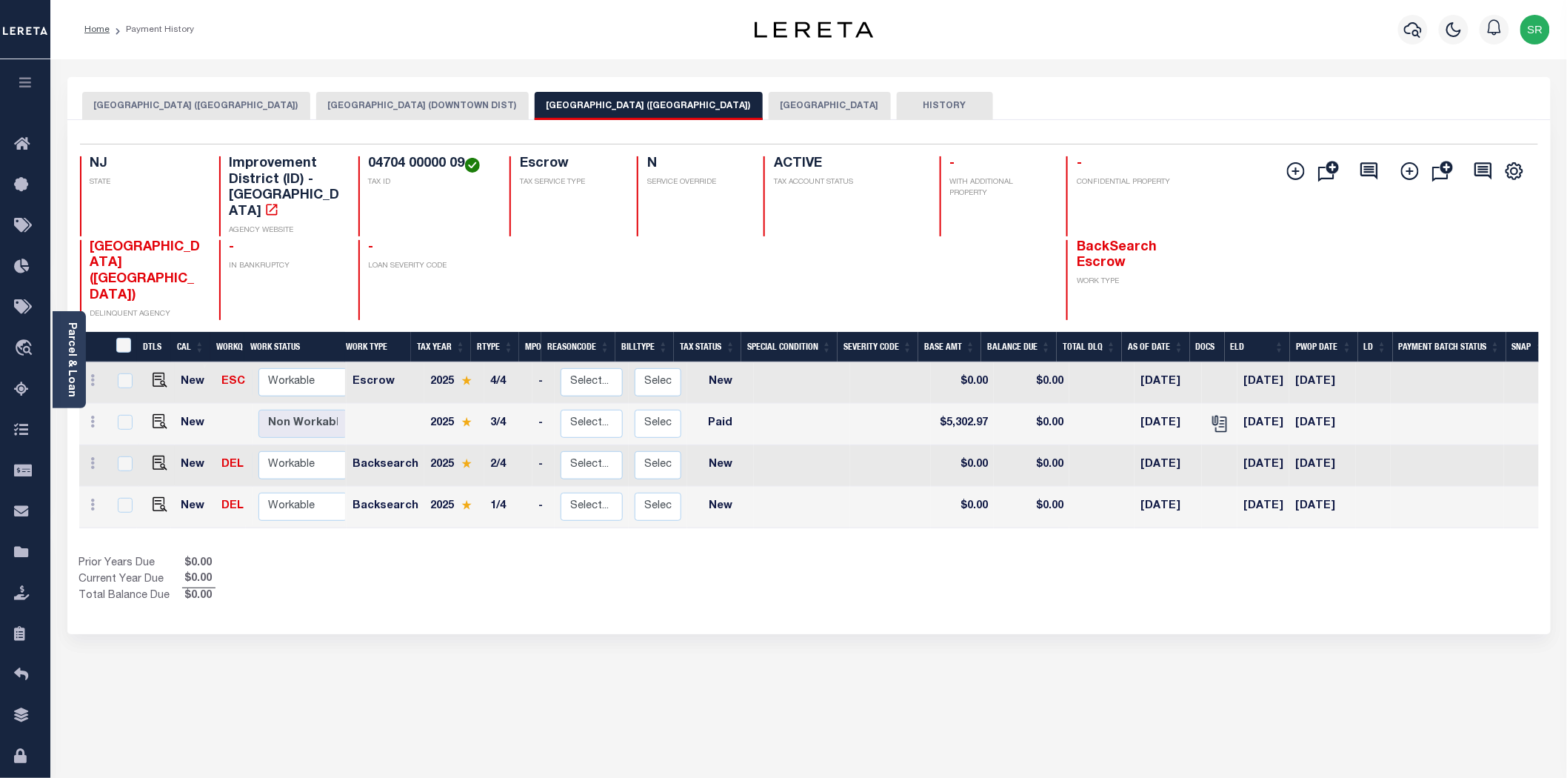
click at [731, 556] on div "Prior Years Due $0.00 Current Year Due $0.00 Total Balance Due $0.00" at bounding box center [444, 581] width 730 height 50
